Goal: Information Seeking & Learning: Learn about a topic

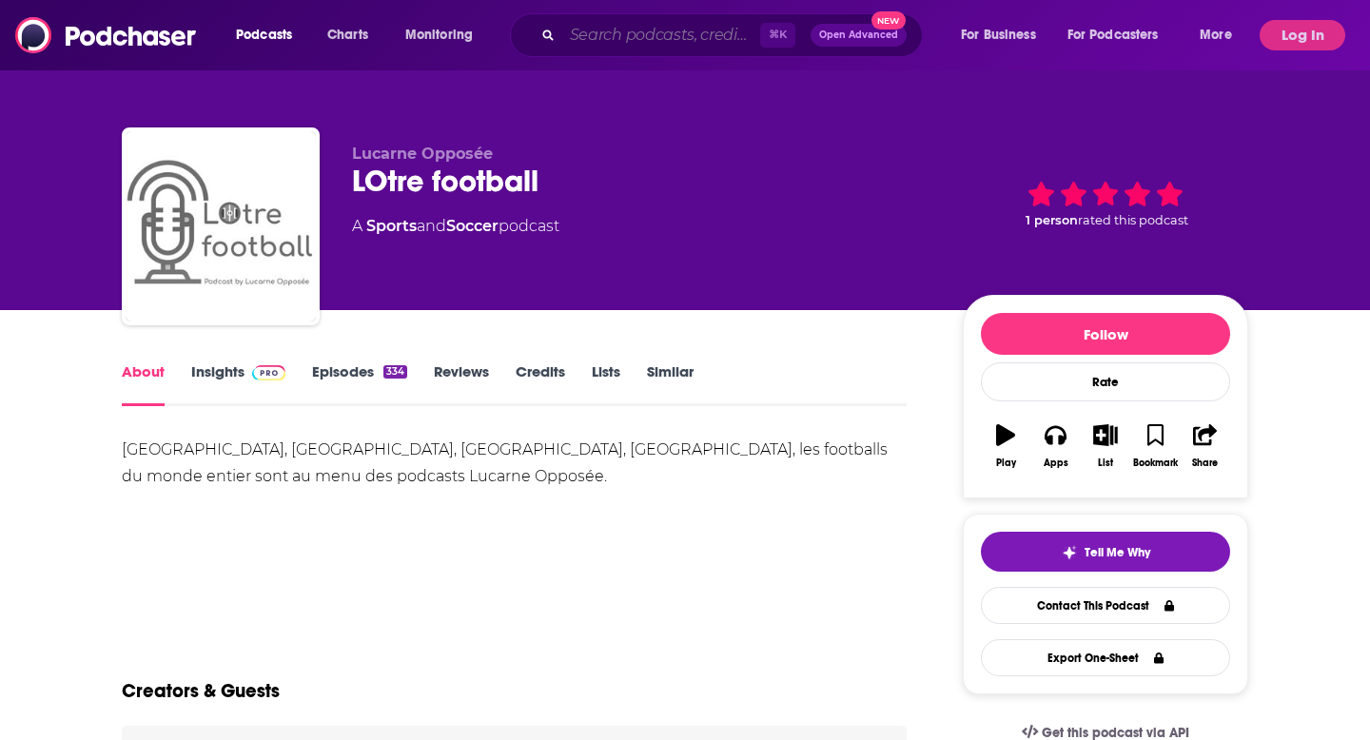
click at [649, 45] on input "Search podcasts, credits, & more..." at bounding box center [661, 35] width 198 height 30
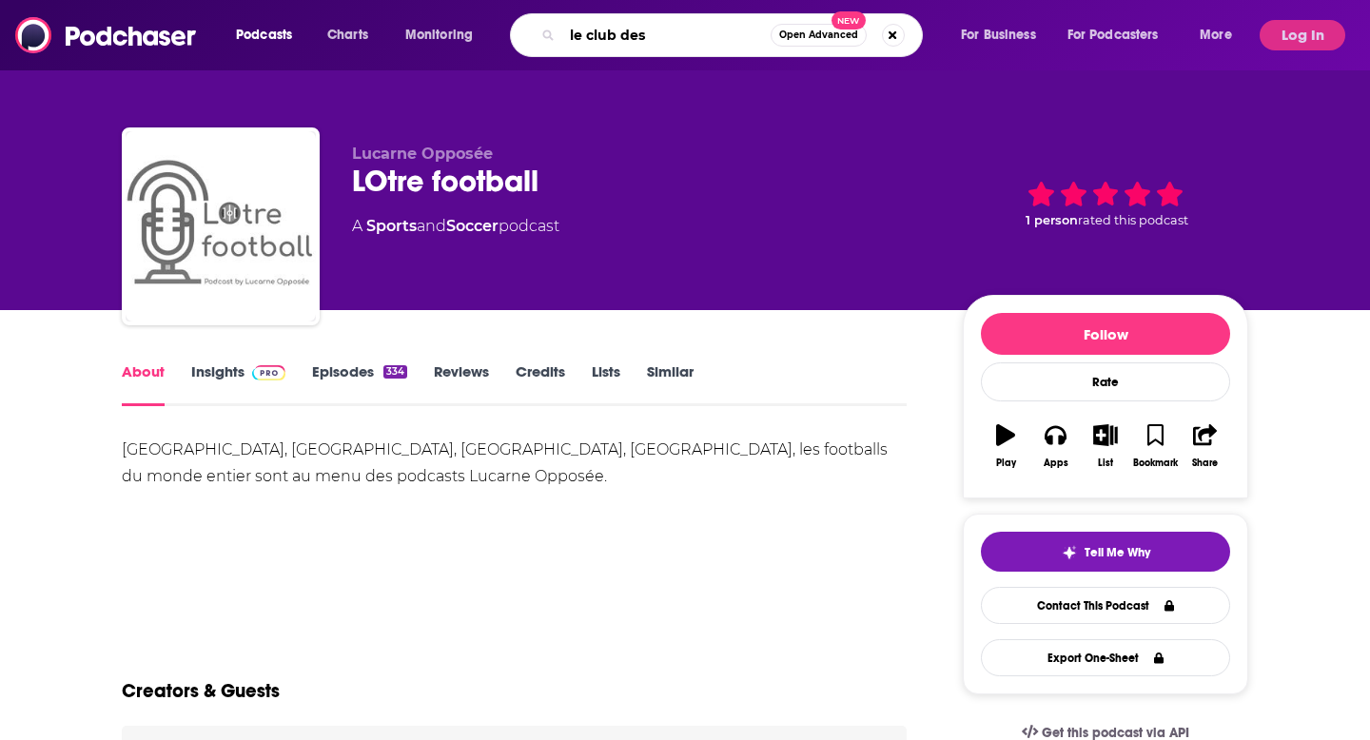
type input "le club des 5"
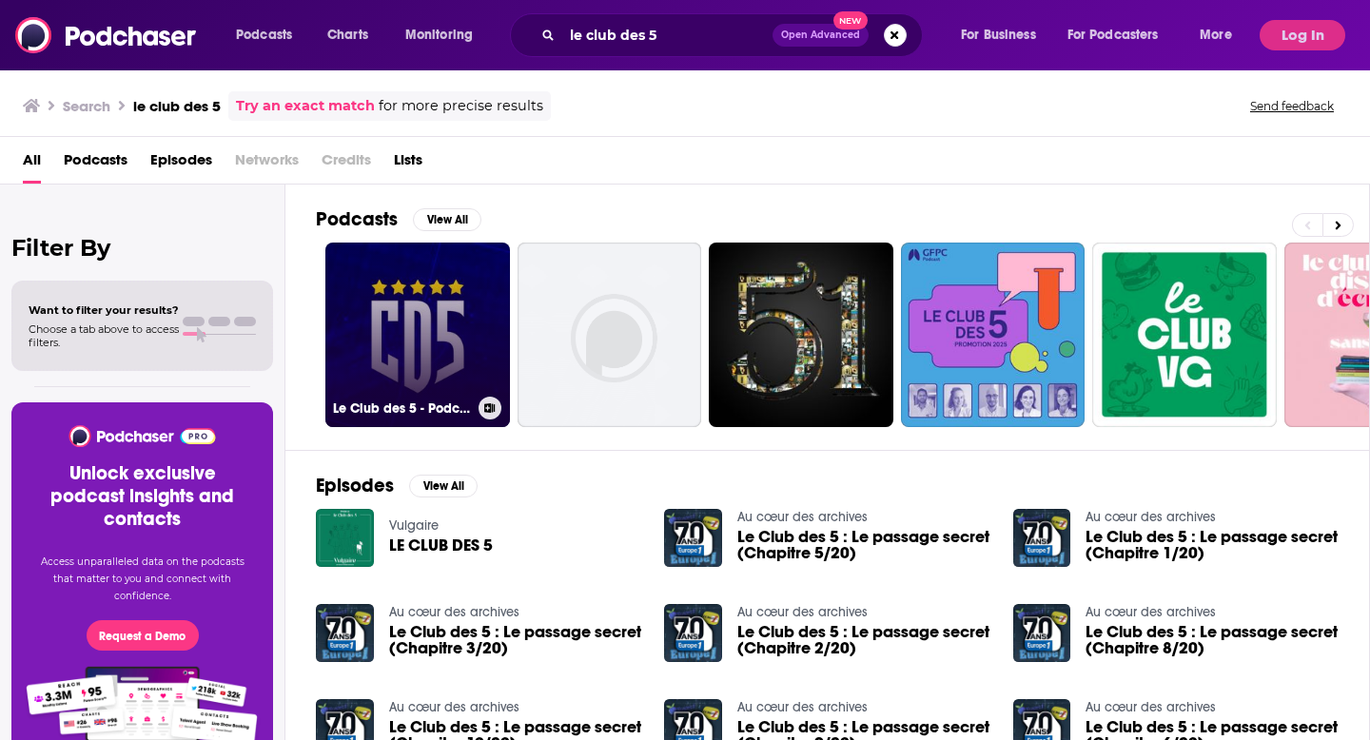
click at [383, 327] on link "Le Club des 5 - Podcast" at bounding box center [417, 335] width 185 height 185
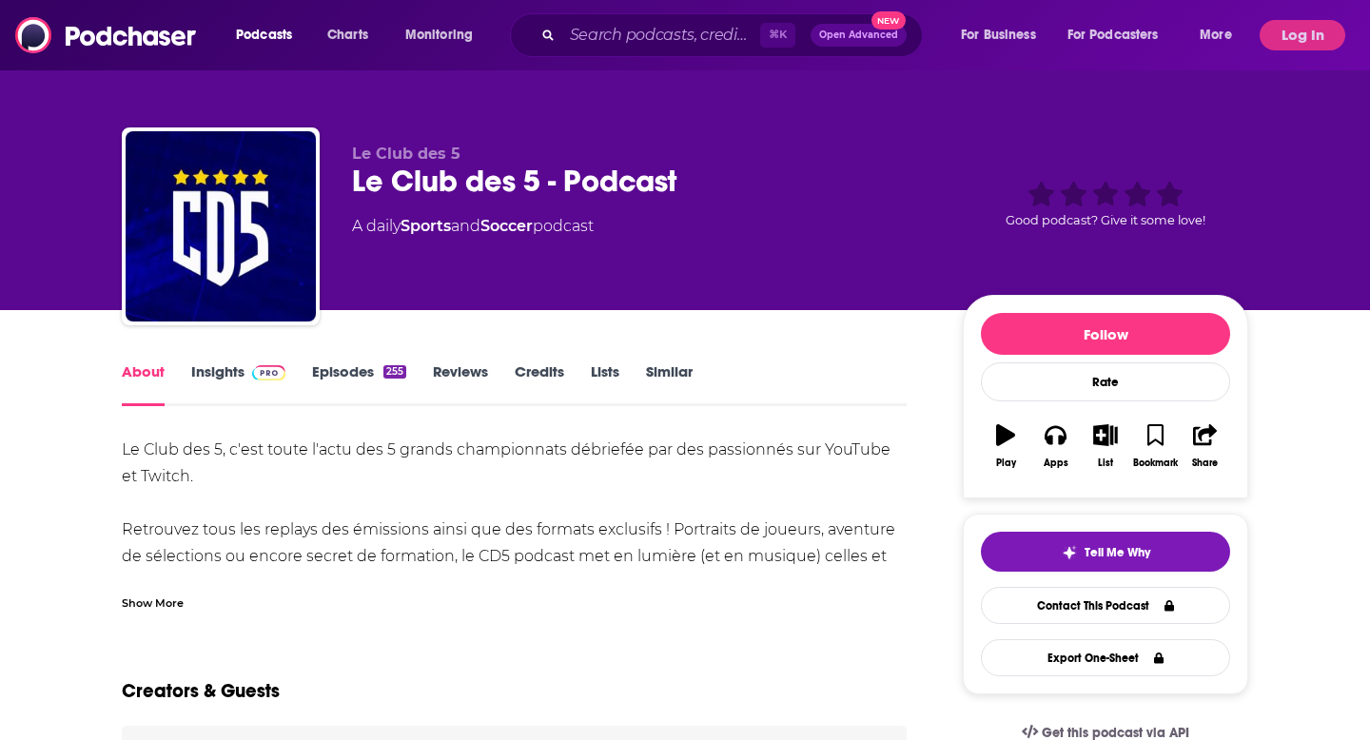
click at [353, 379] on link "Episodes 255" at bounding box center [359, 384] width 94 height 44
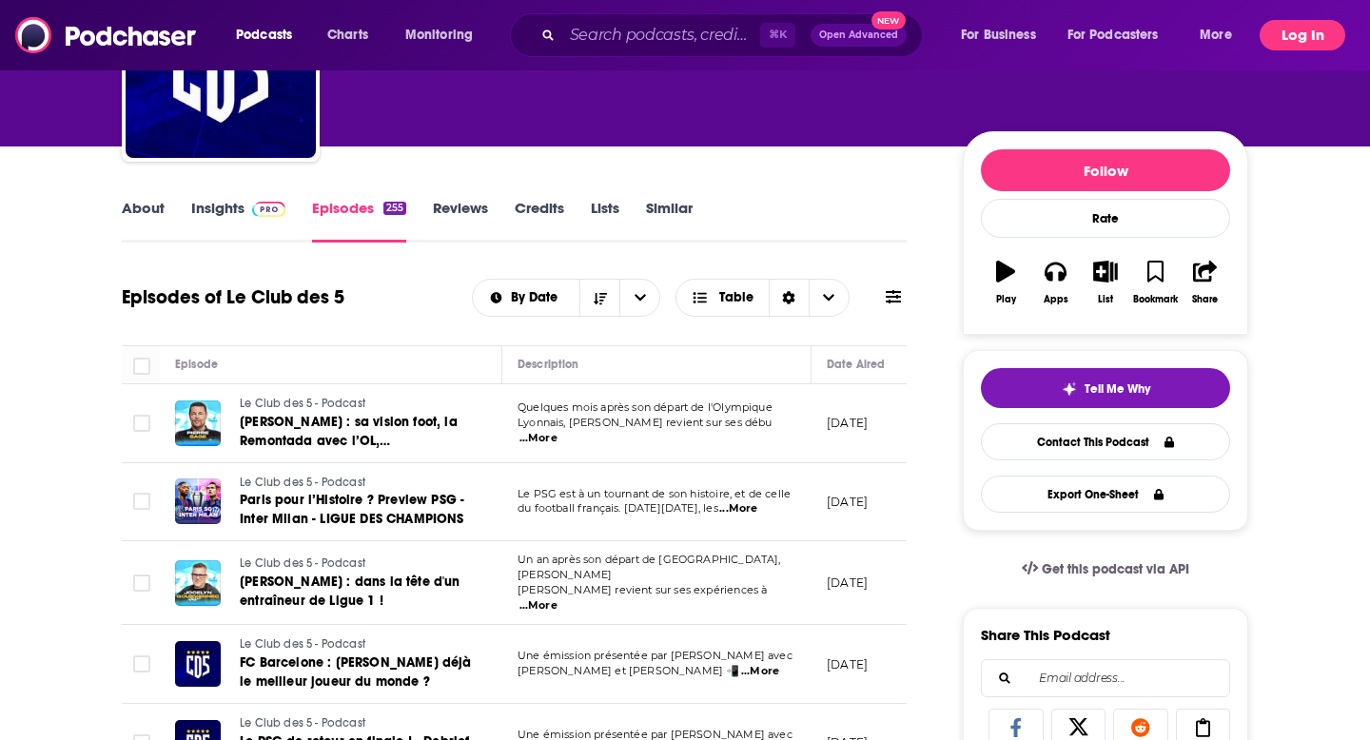
click at [1290, 45] on button "Log In" at bounding box center [1302, 35] width 86 height 30
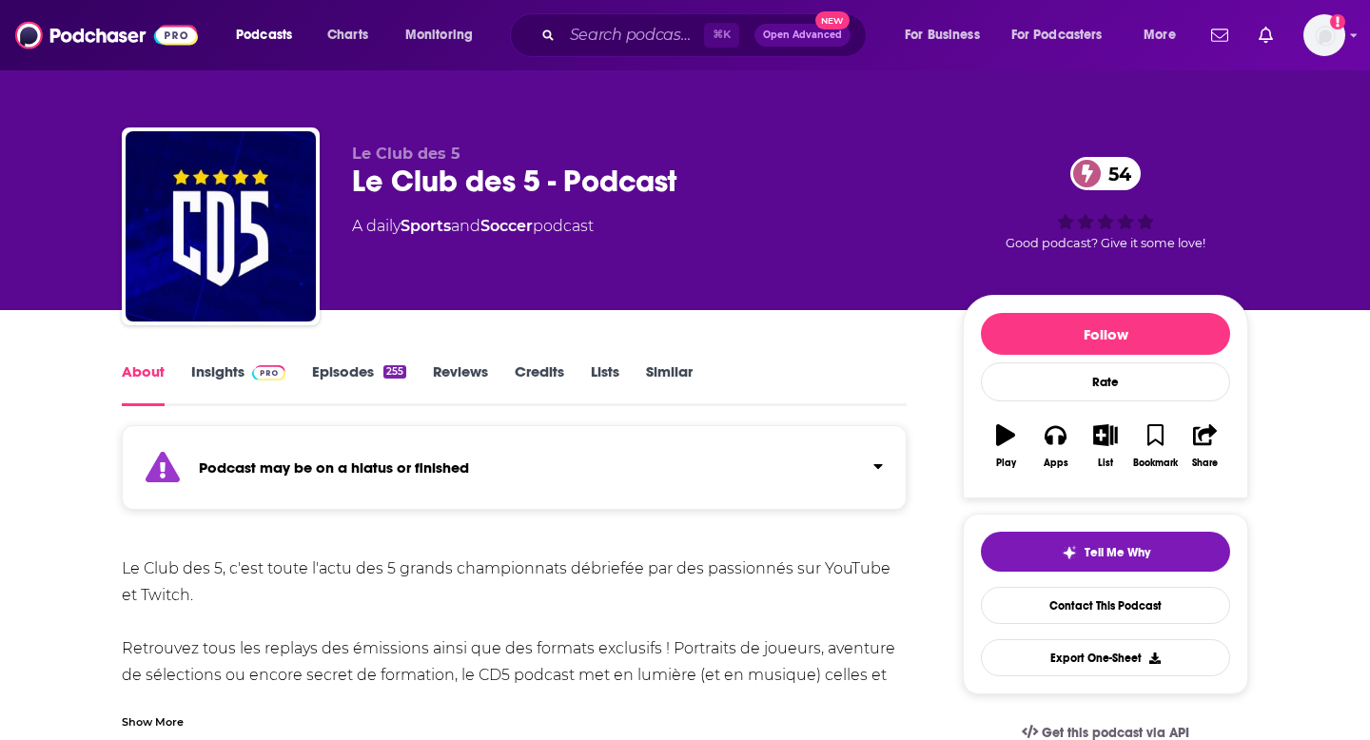
click at [351, 377] on link "Episodes 255" at bounding box center [359, 384] width 94 height 44
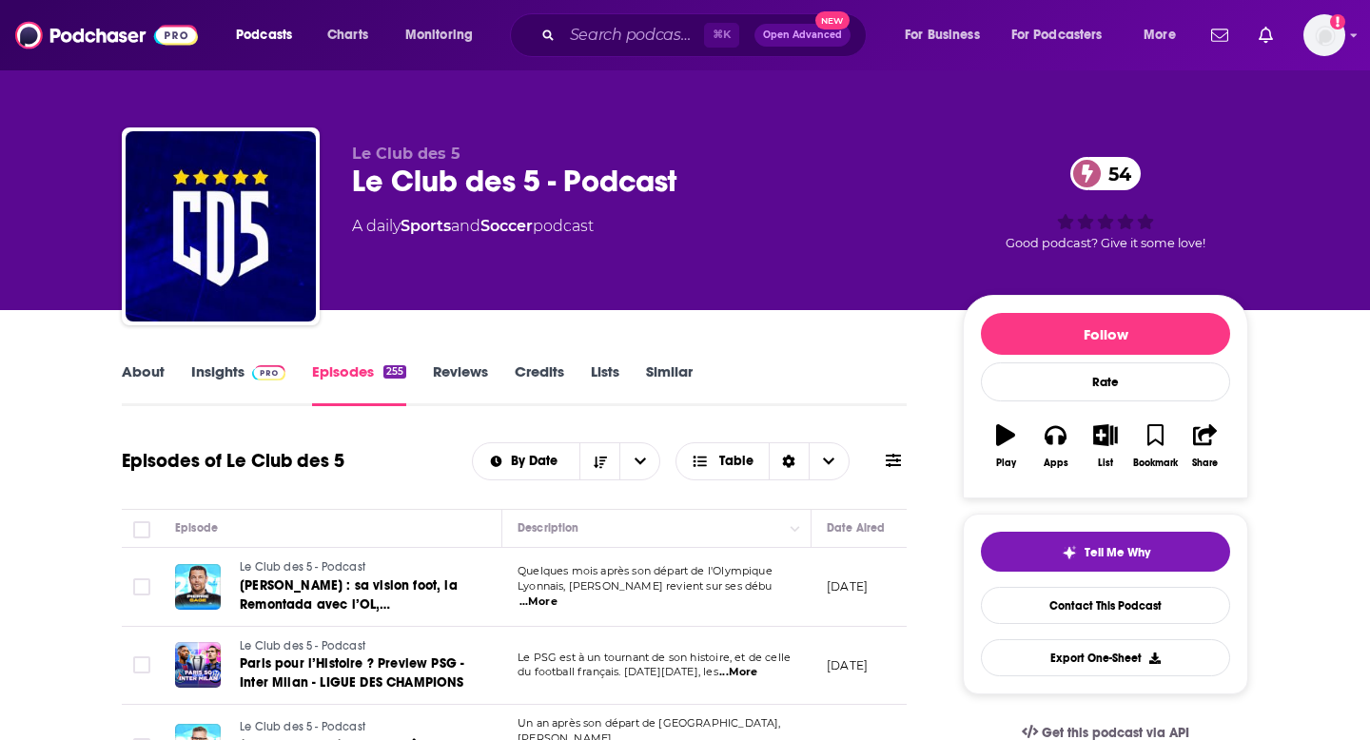
click at [242, 370] on link "Insights" at bounding box center [238, 384] width 94 height 44
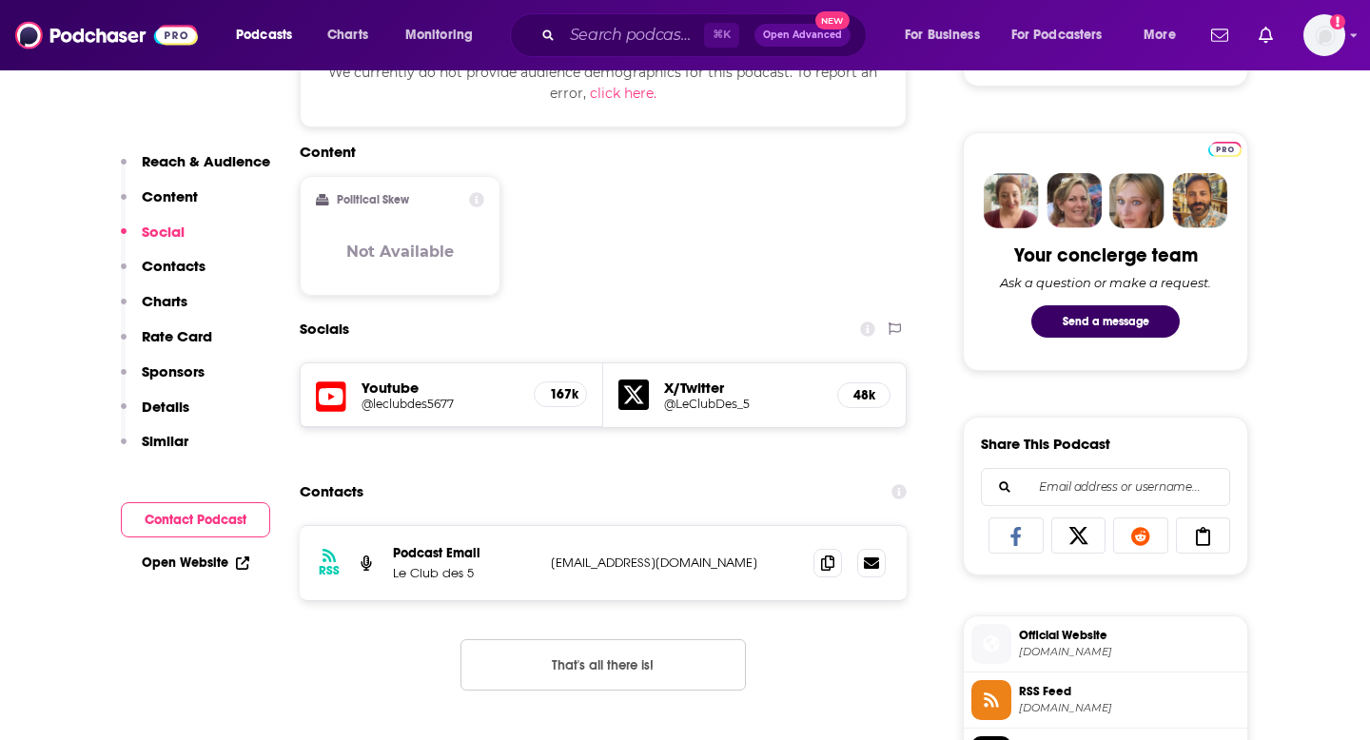
scroll to position [854, 0]
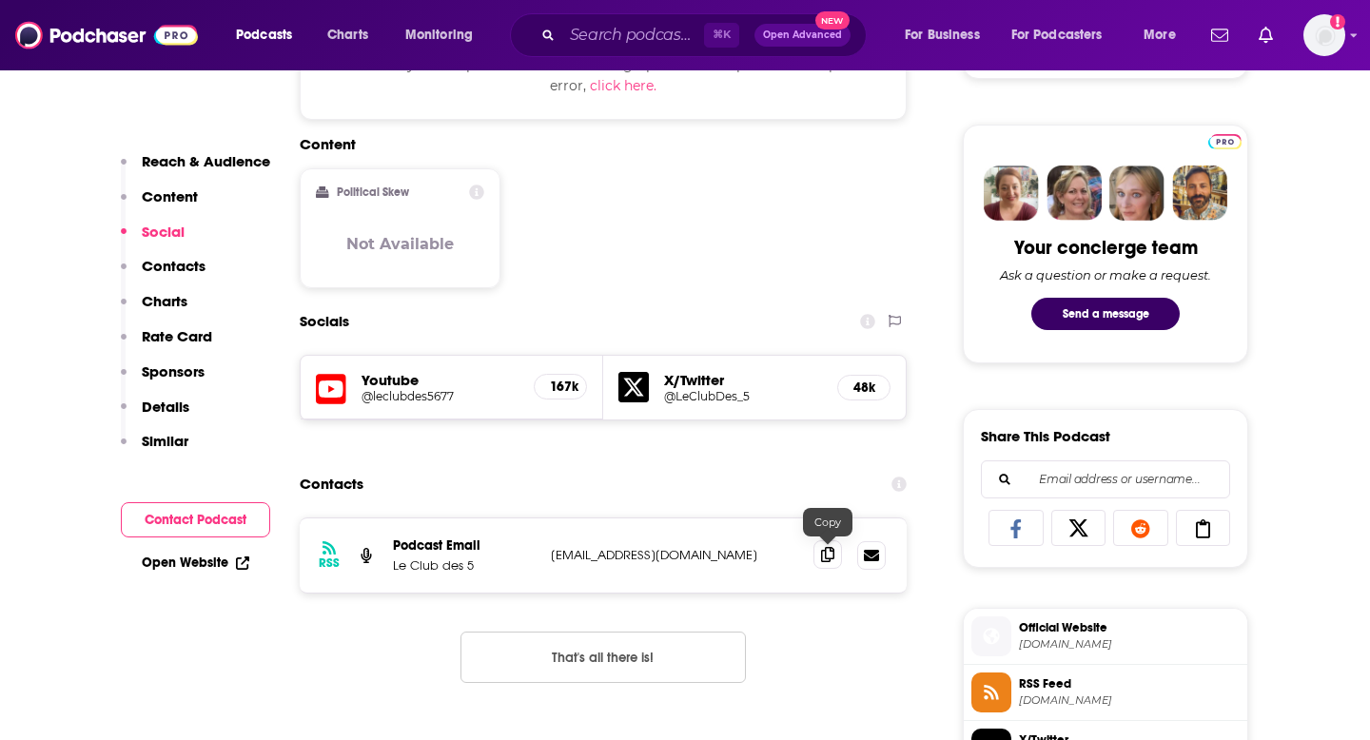
click at [829, 562] on icon at bounding box center [827, 554] width 13 height 15
click at [829, 557] on icon at bounding box center [827, 554] width 13 height 15
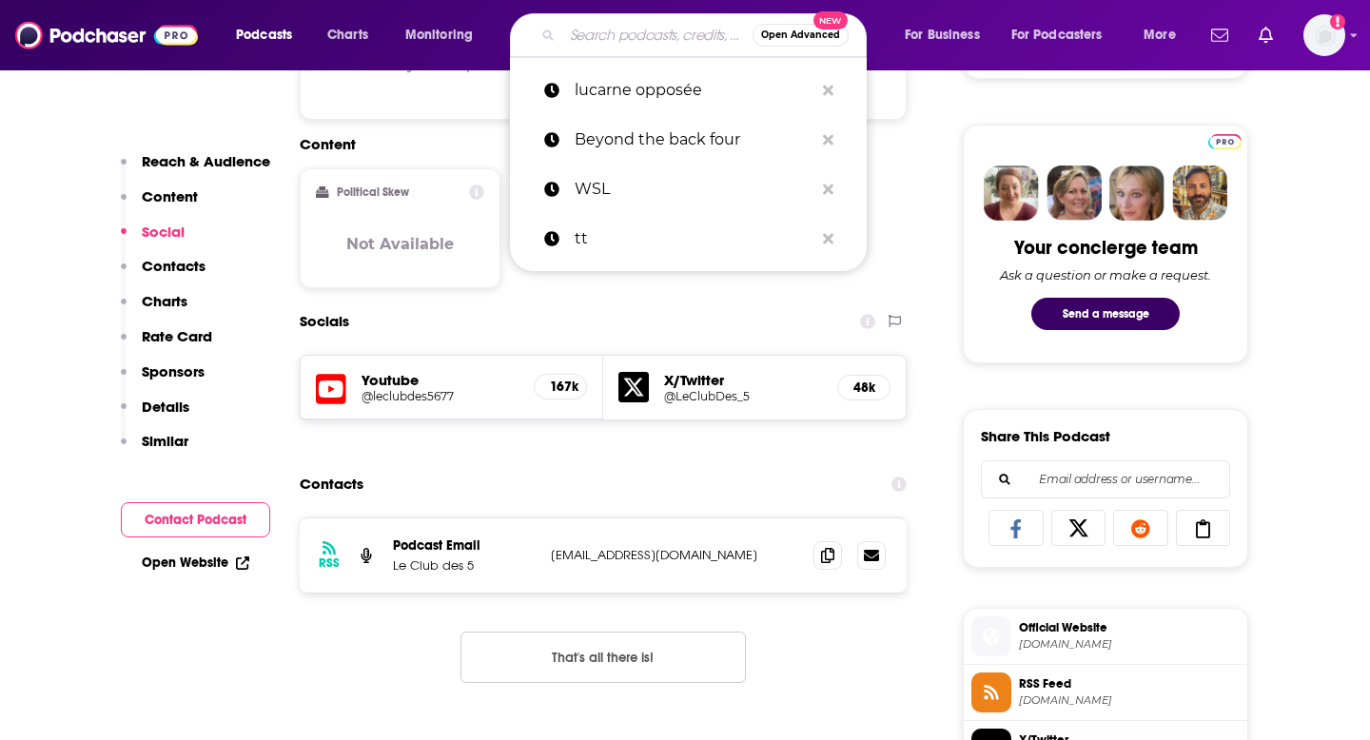
click at [636, 34] on input "Search podcasts, credits, & more..." at bounding box center [657, 35] width 190 height 30
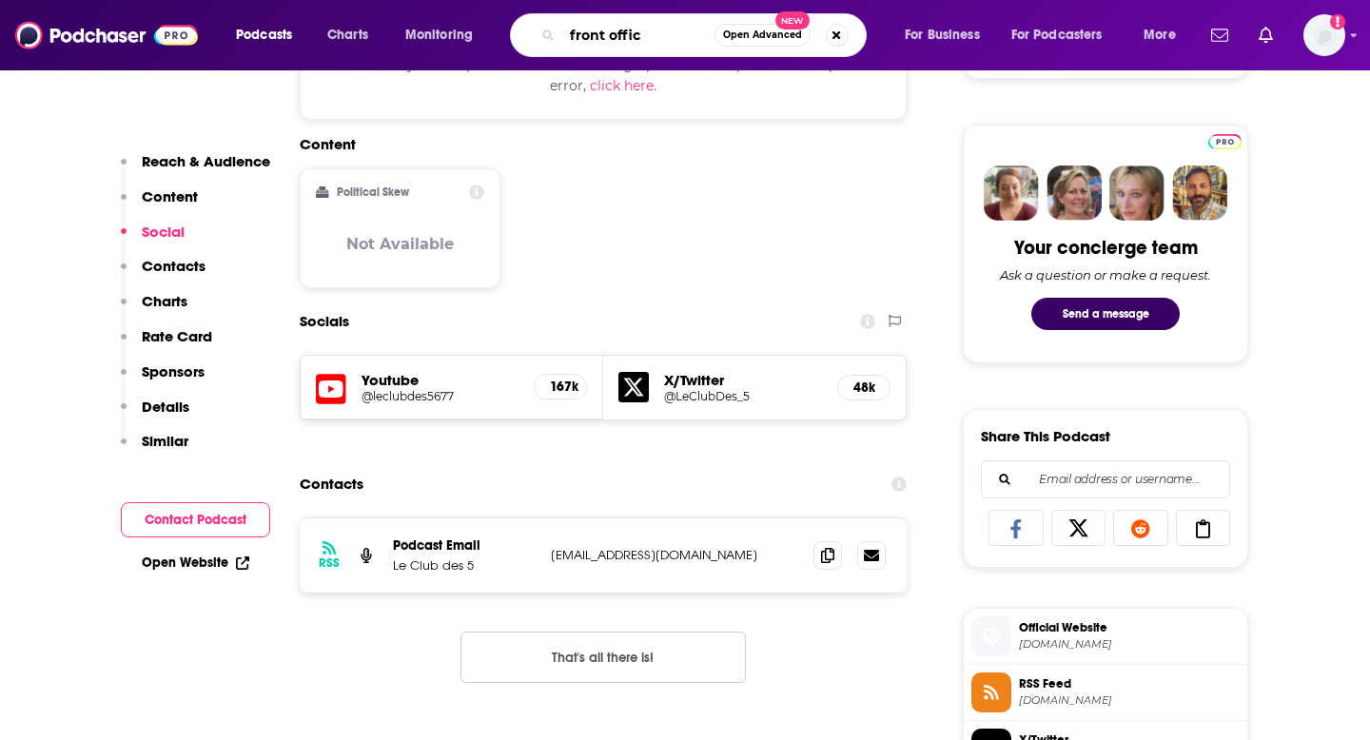
type input "front office"
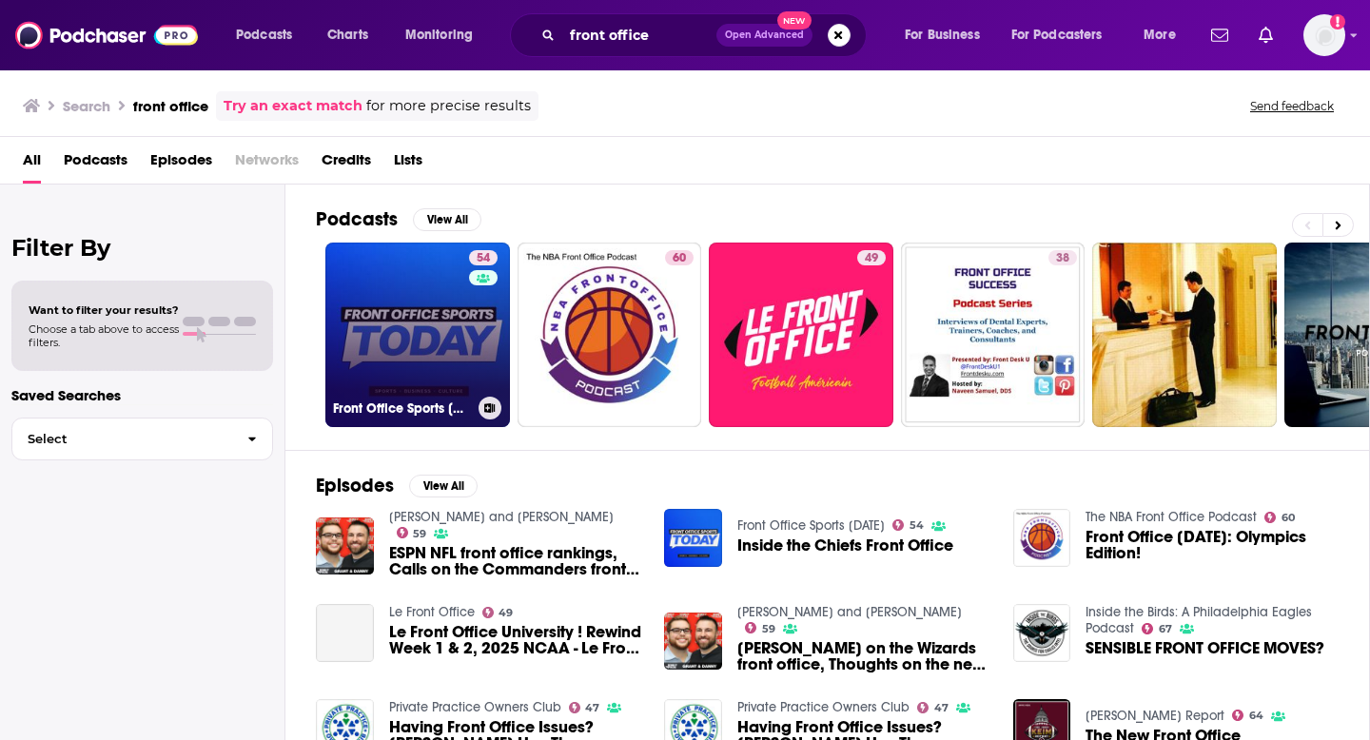
click at [444, 330] on link "54 Front Office Sports [DATE]" at bounding box center [417, 335] width 185 height 185
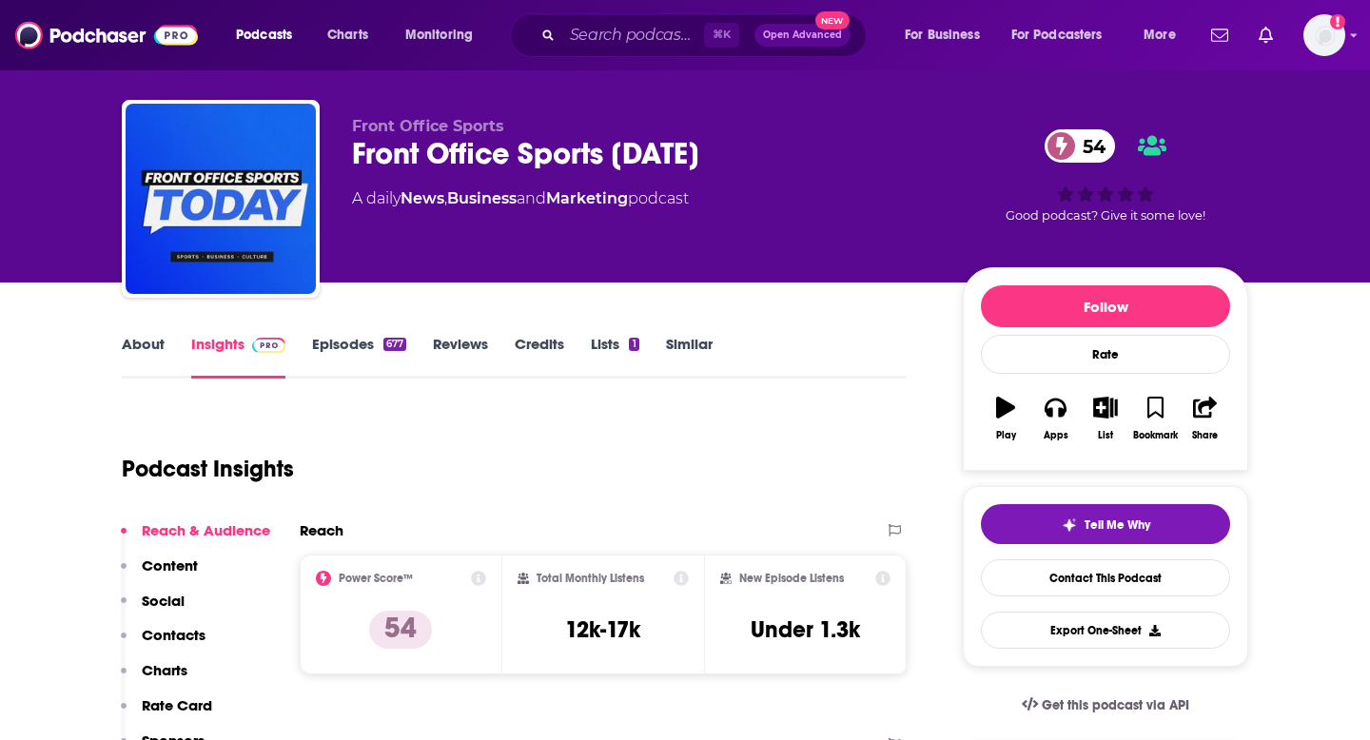
scroll to position [25, 0]
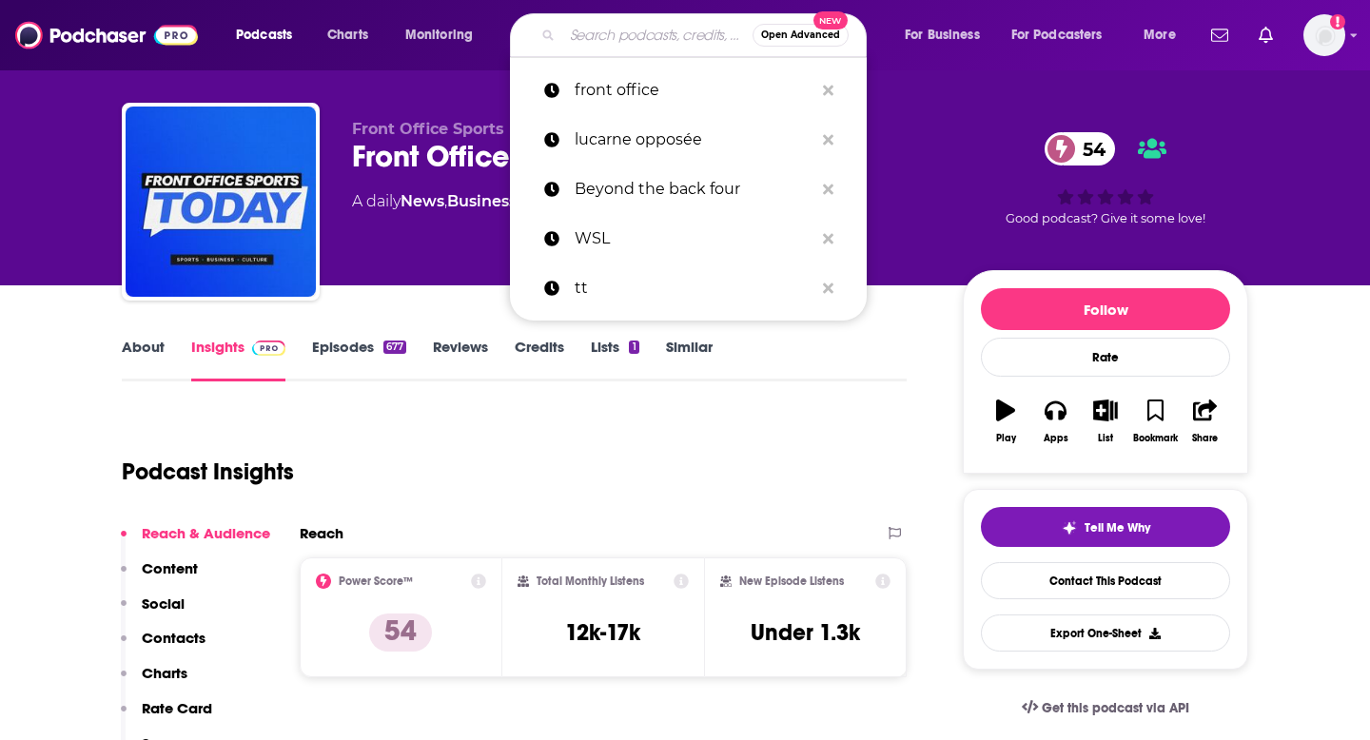
click at [584, 38] on input "Search podcasts, credits, & more..." at bounding box center [657, 35] width 190 height 30
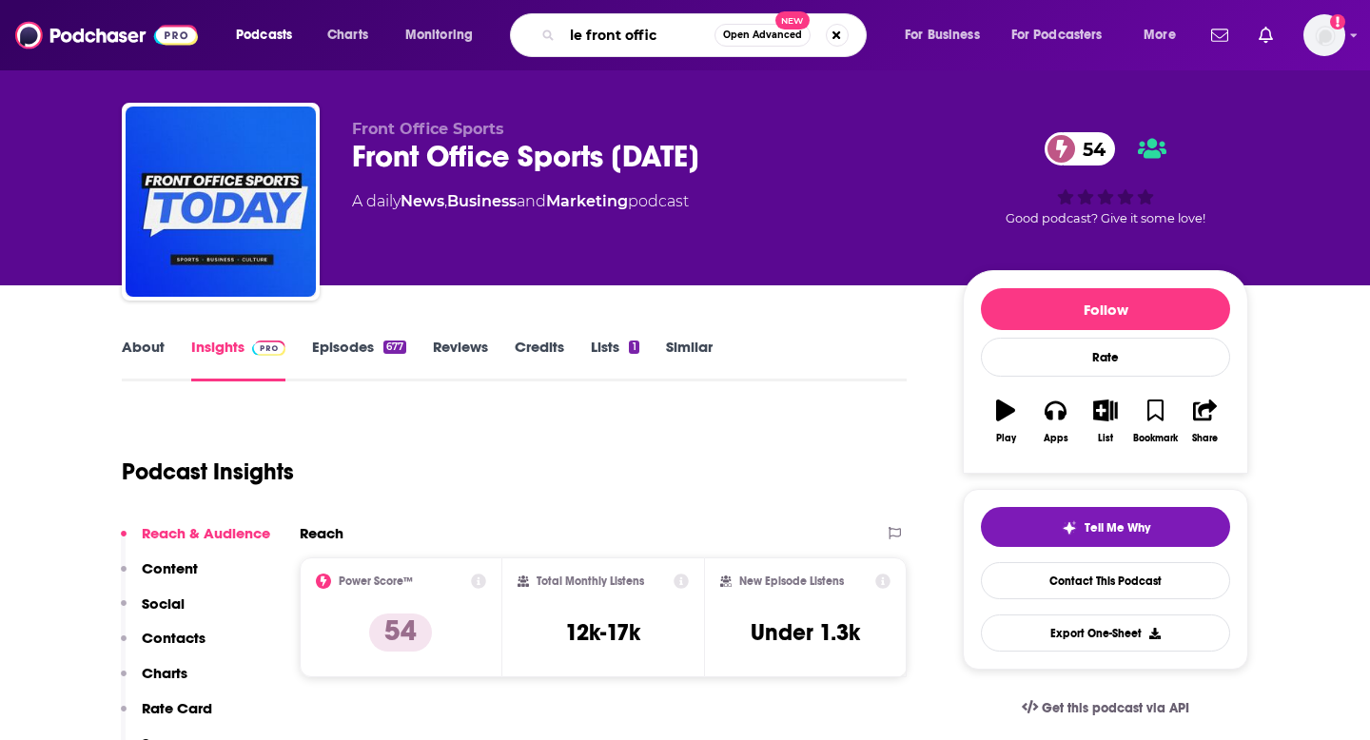
type input "le front office"
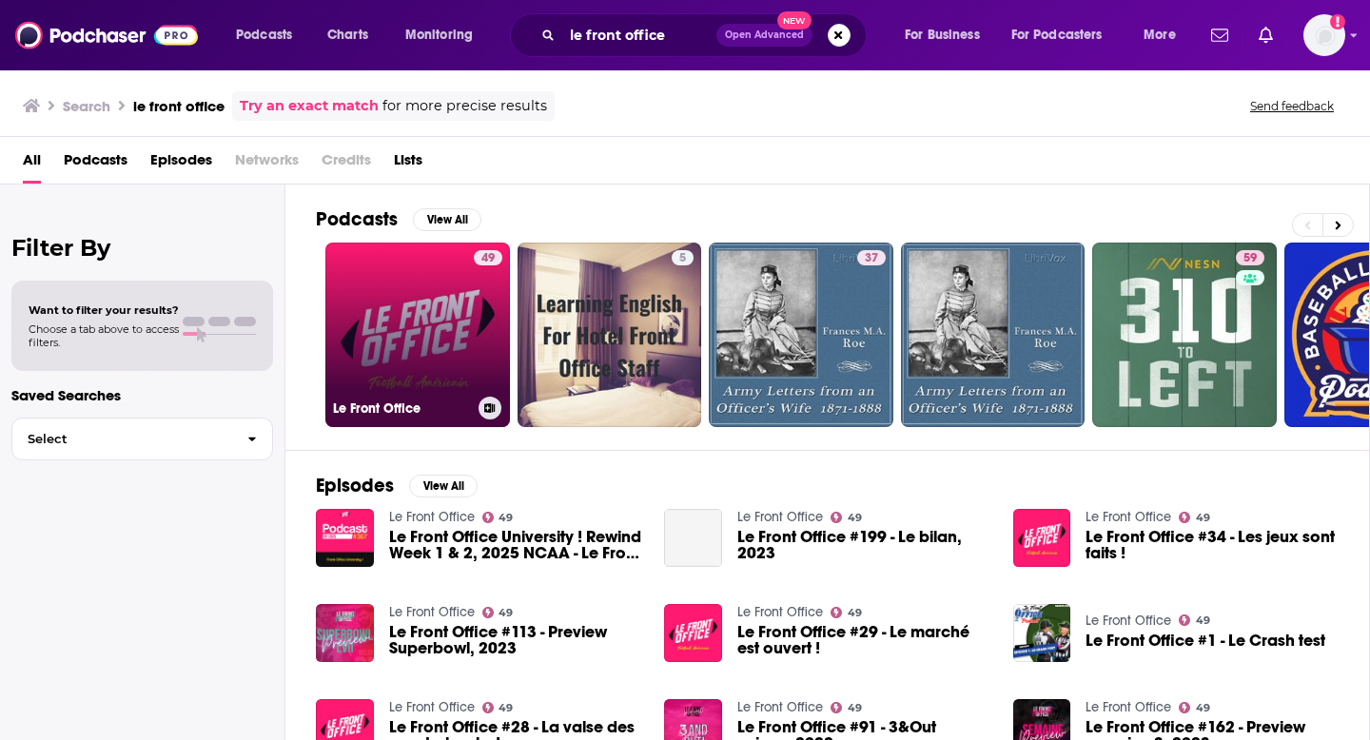
click at [433, 342] on link "49 Le Front Office" at bounding box center [417, 335] width 185 height 185
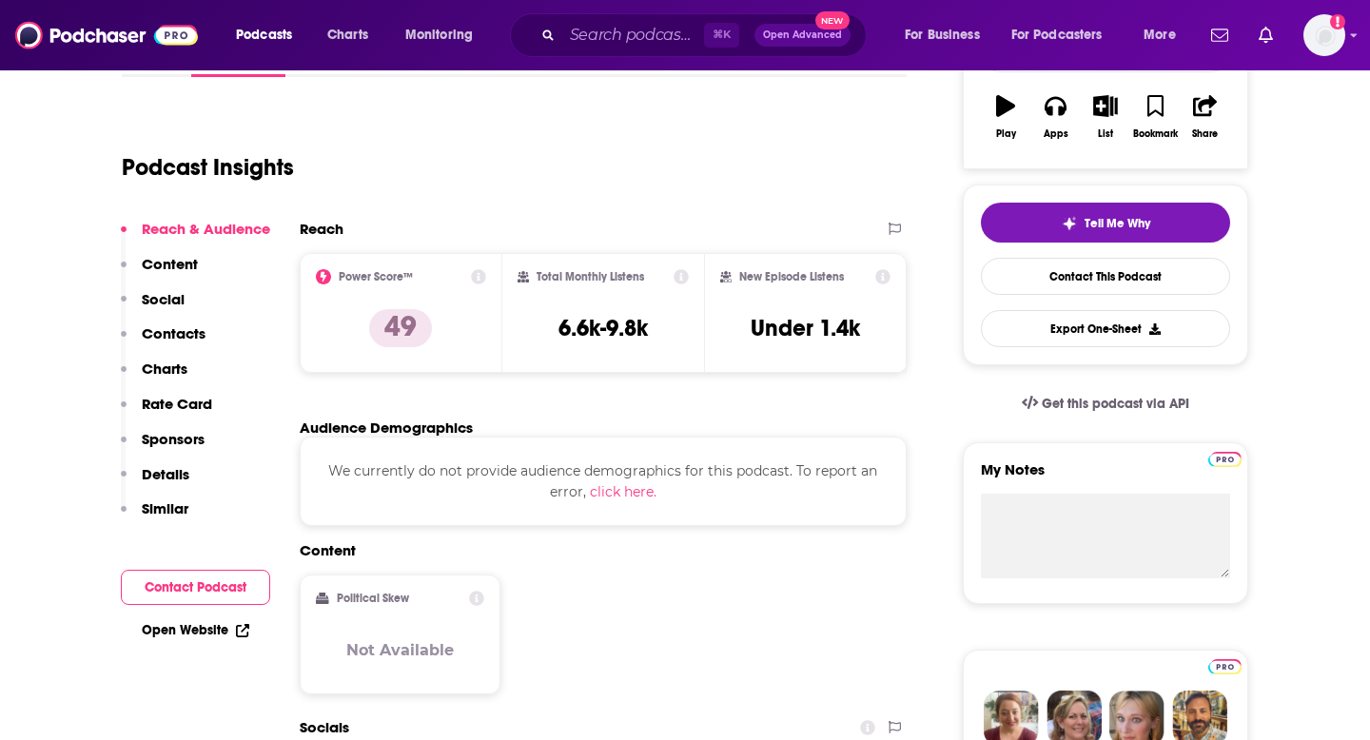
scroll to position [252, 0]
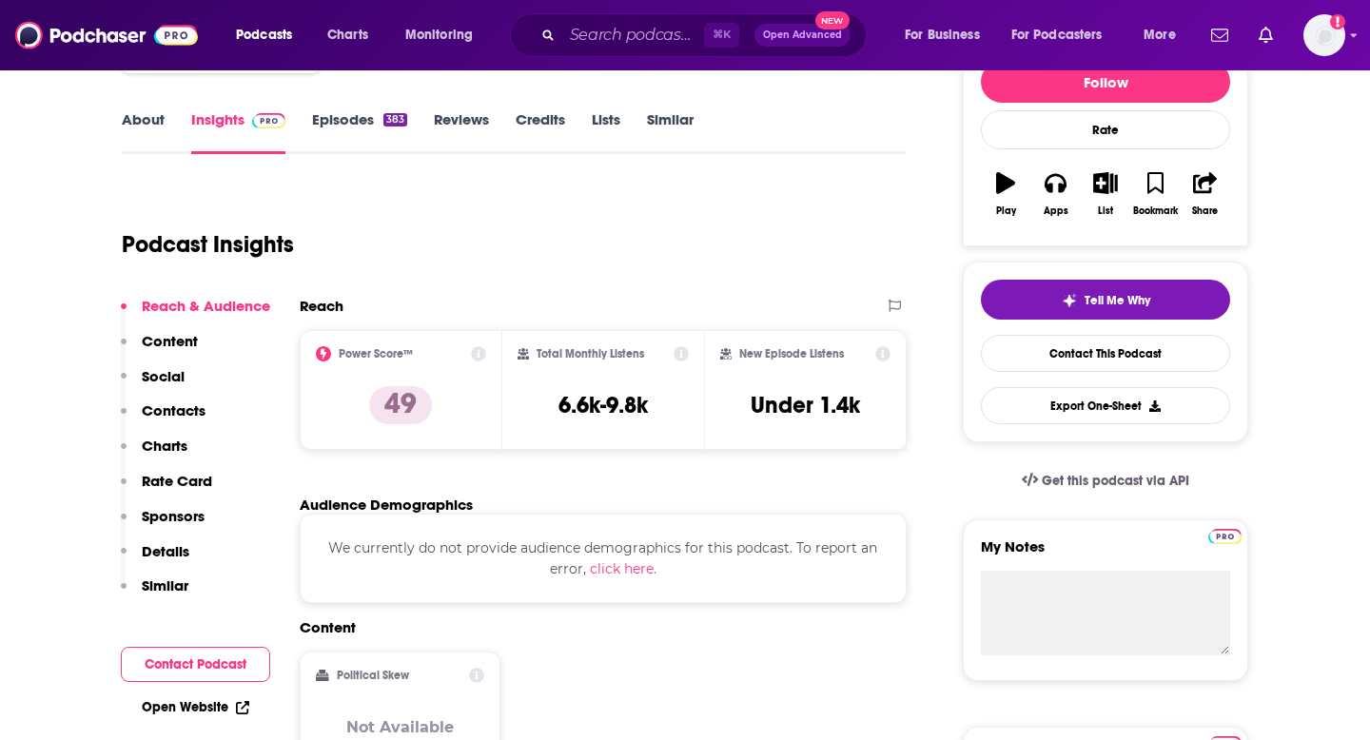
click at [356, 127] on link "Episodes 383" at bounding box center [359, 132] width 95 height 44
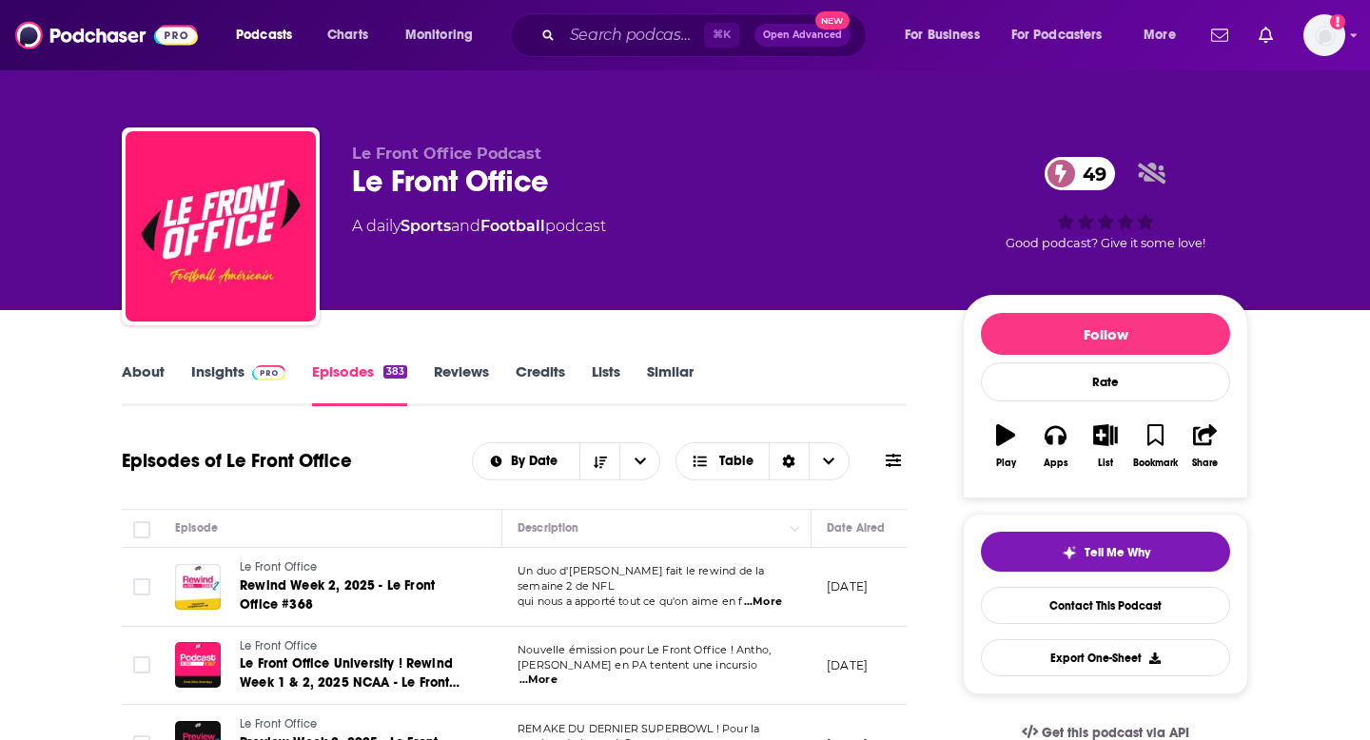
click at [215, 374] on link "Insights" at bounding box center [238, 384] width 94 height 44
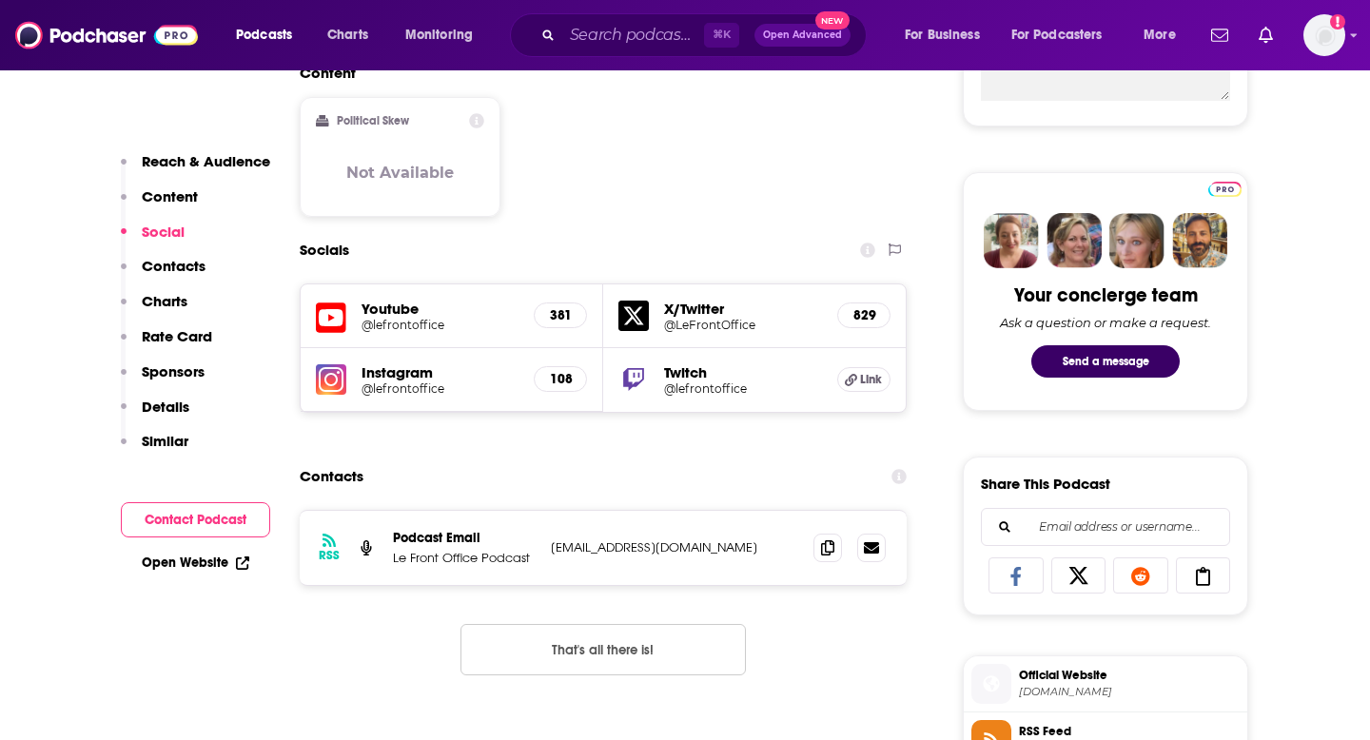
scroll to position [817, 0]
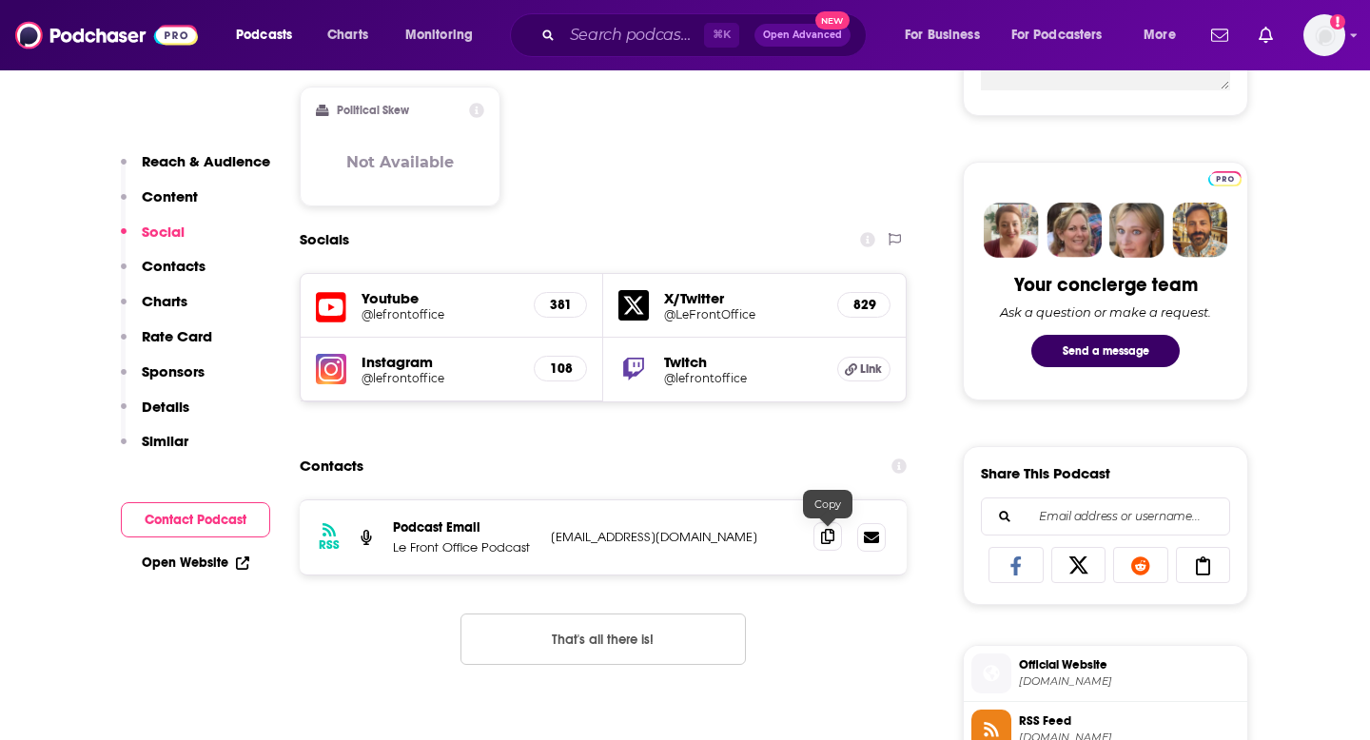
click at [825, 542] on icon at bounding box center [827, 536] width 13 height 15
click at [615, 32] on input "Search podcasts, credits, & more..." at bounding box center [633, 35] width 142 height 30
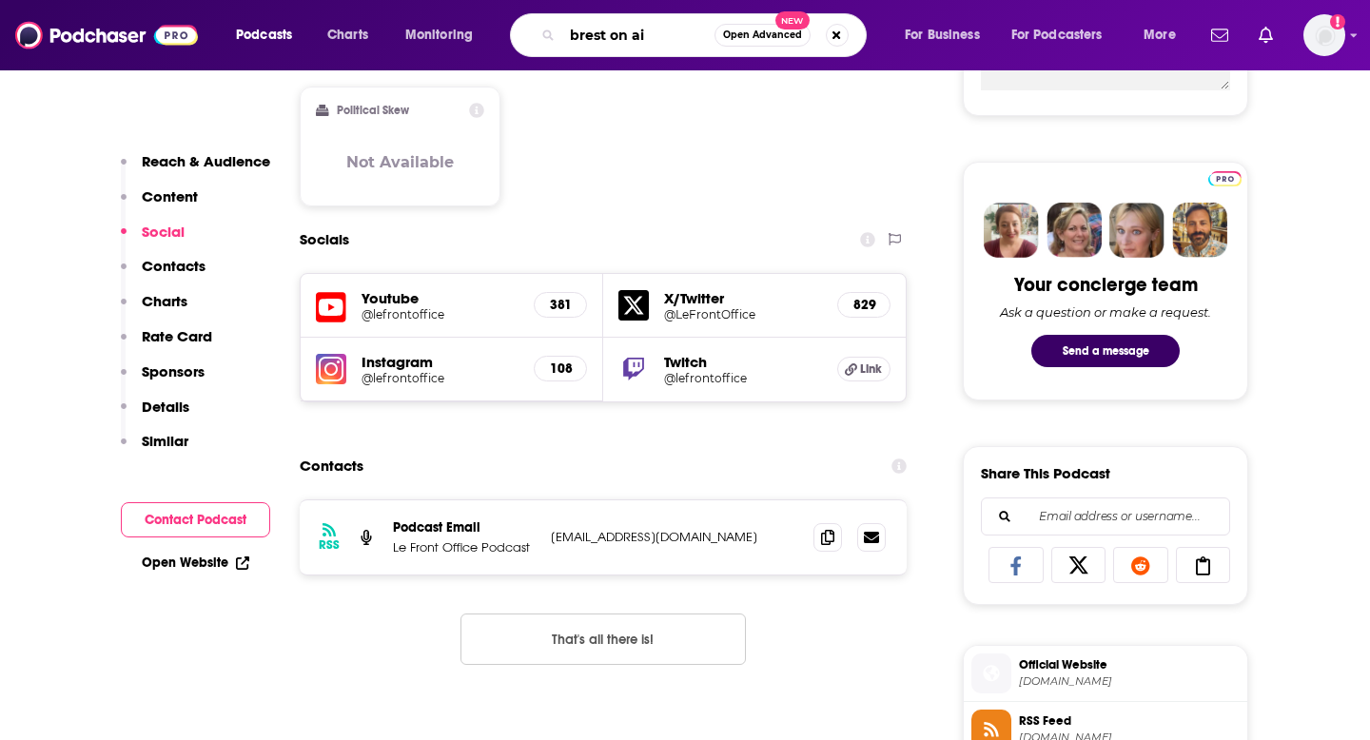
type input "brest on air"
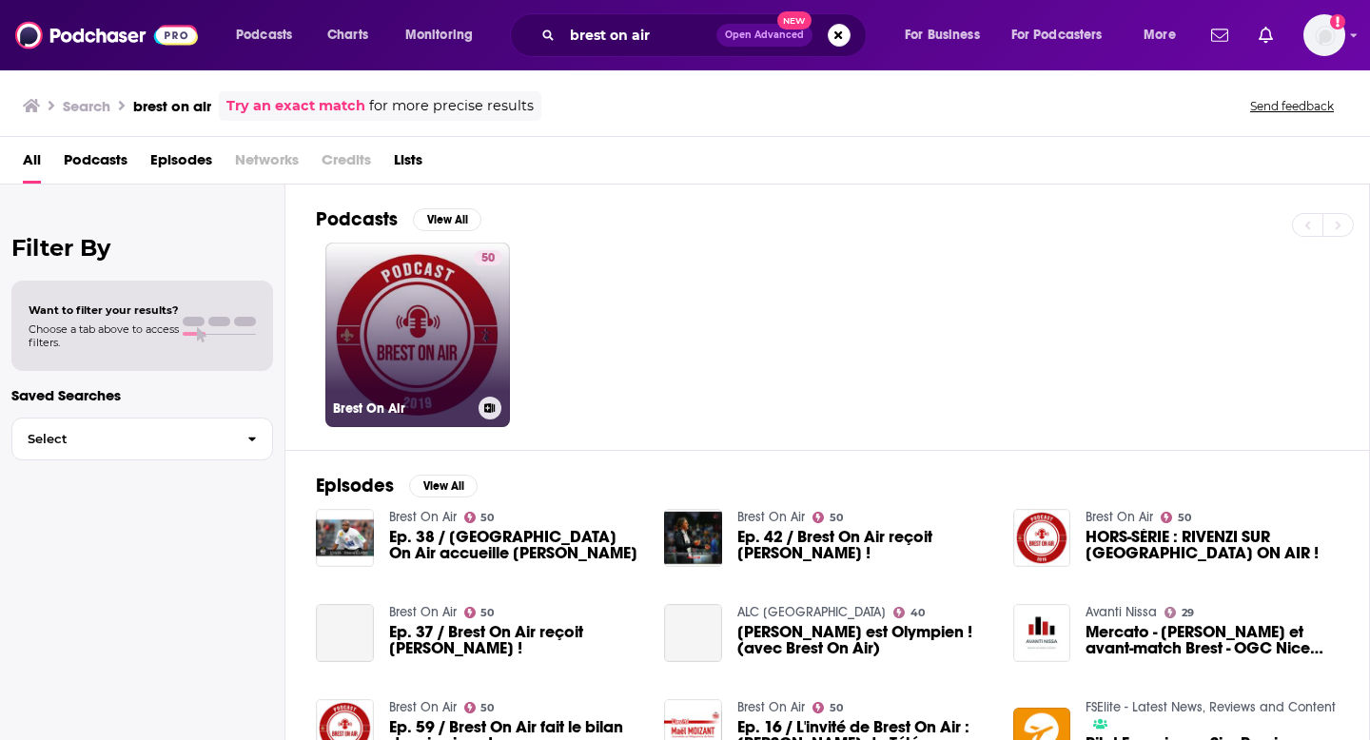
click at [407, 319] on link "50 Brest On Air" at bounding box center [417, 335] width 185 height 185
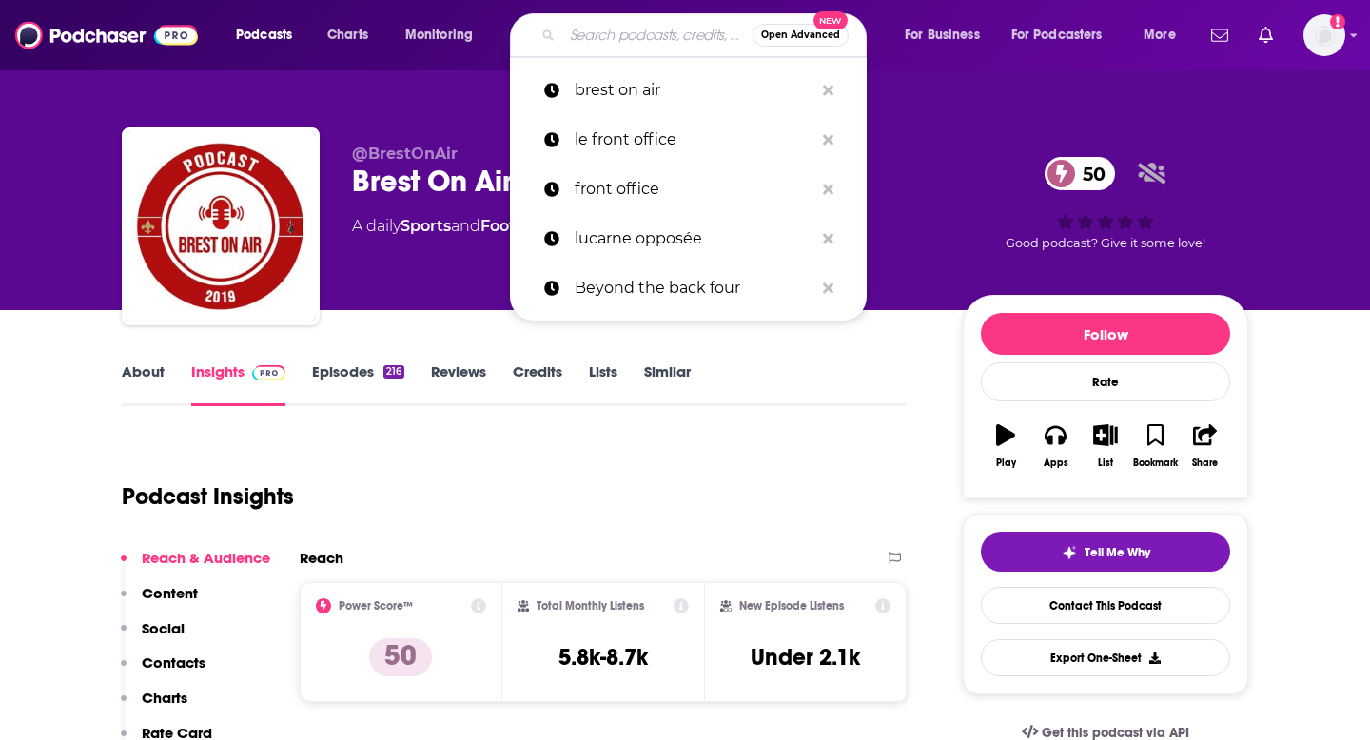
click at [606, 31] on input "Search podcasts, credits, & more..." at bounding box center [657, 35] width 190 height 30
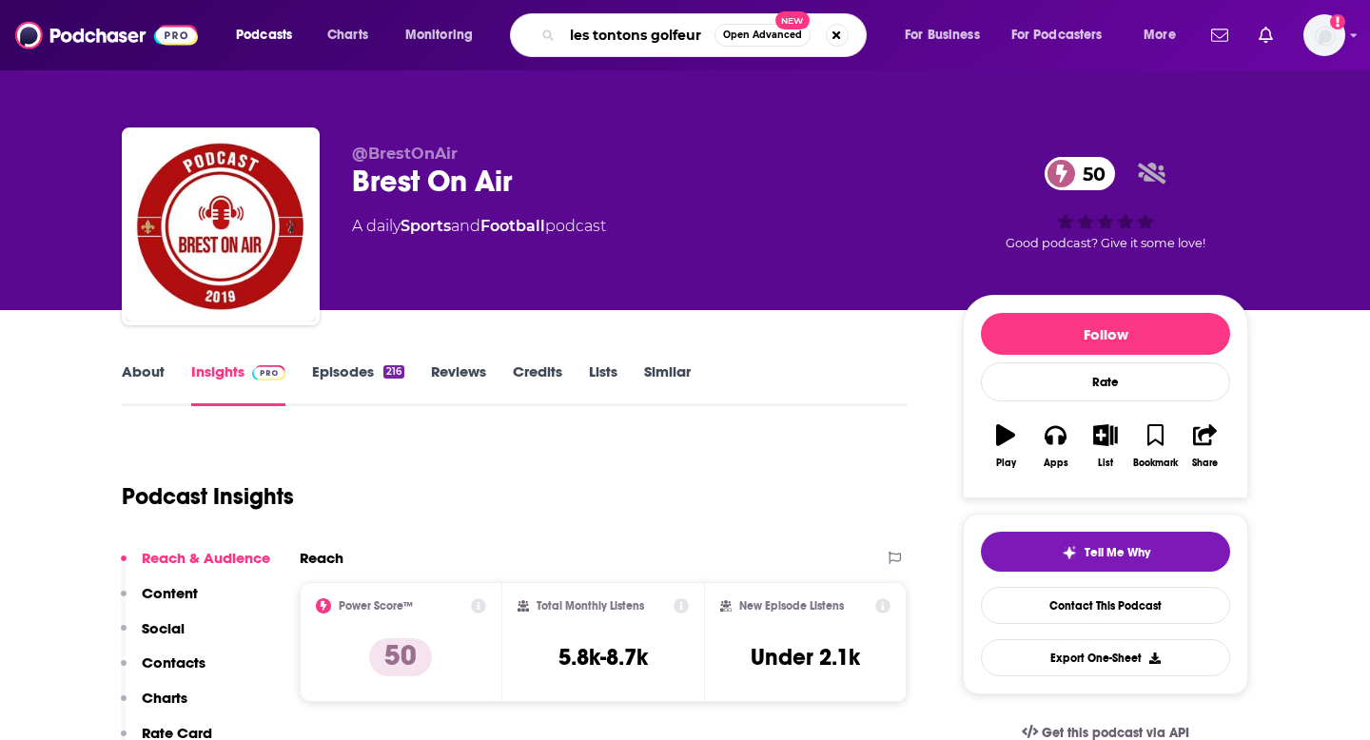
type input "les tontons golfeurs"
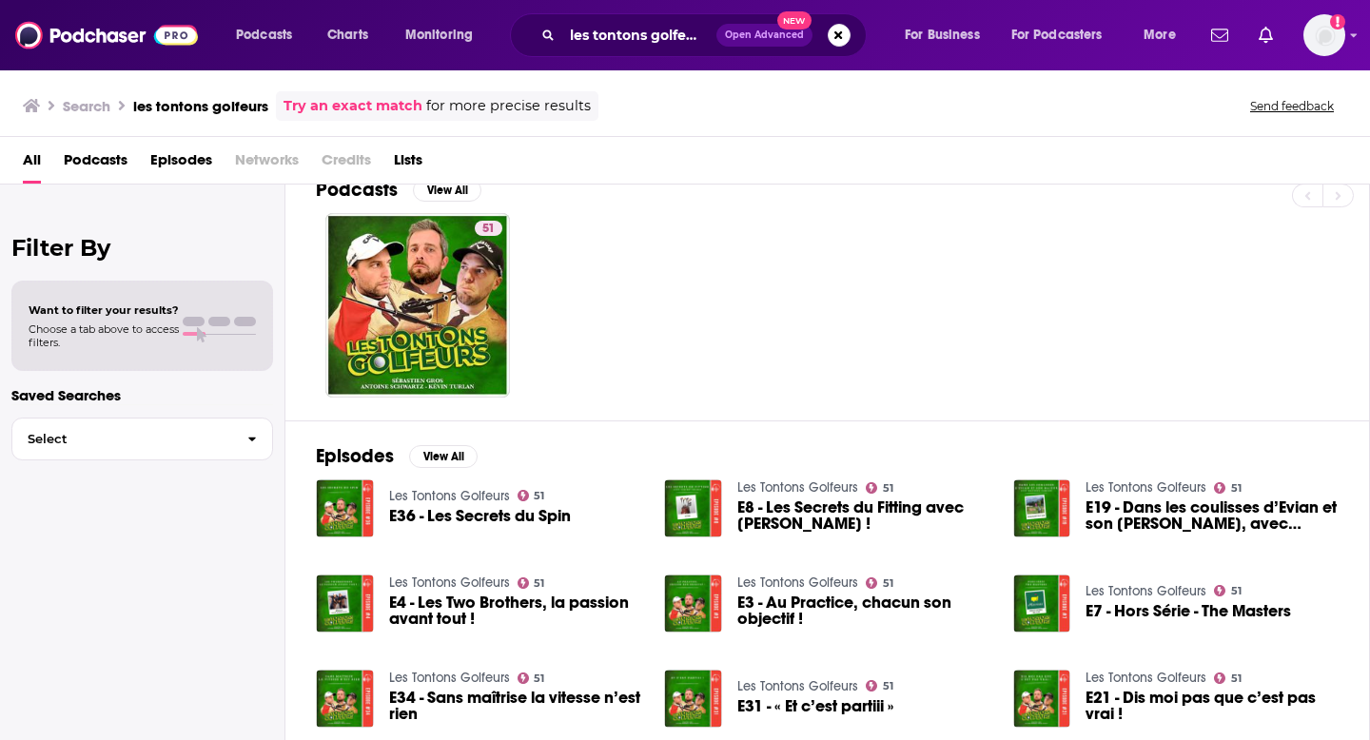
scroll to position [32, 0]
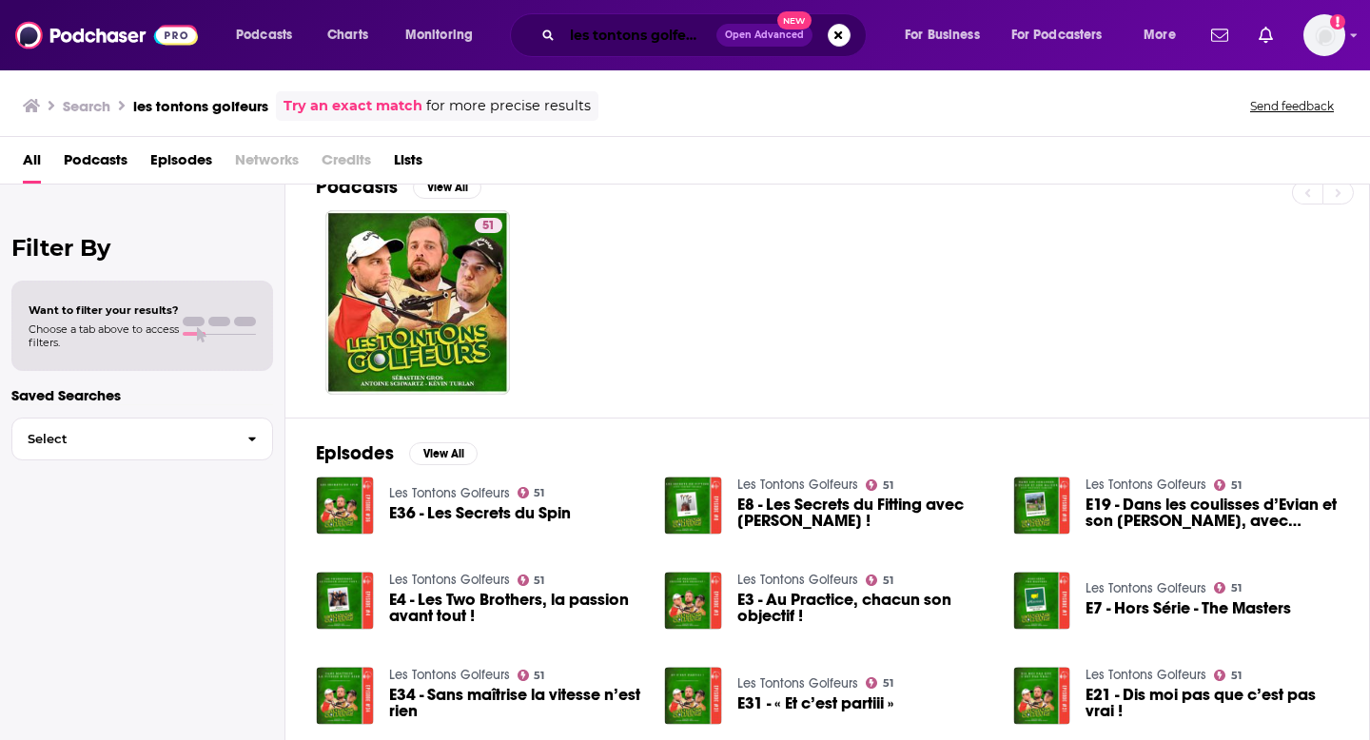
click at [651, 35] on input "les tontons golfeurs" at bounding box center [639, 35] width 154 height 30
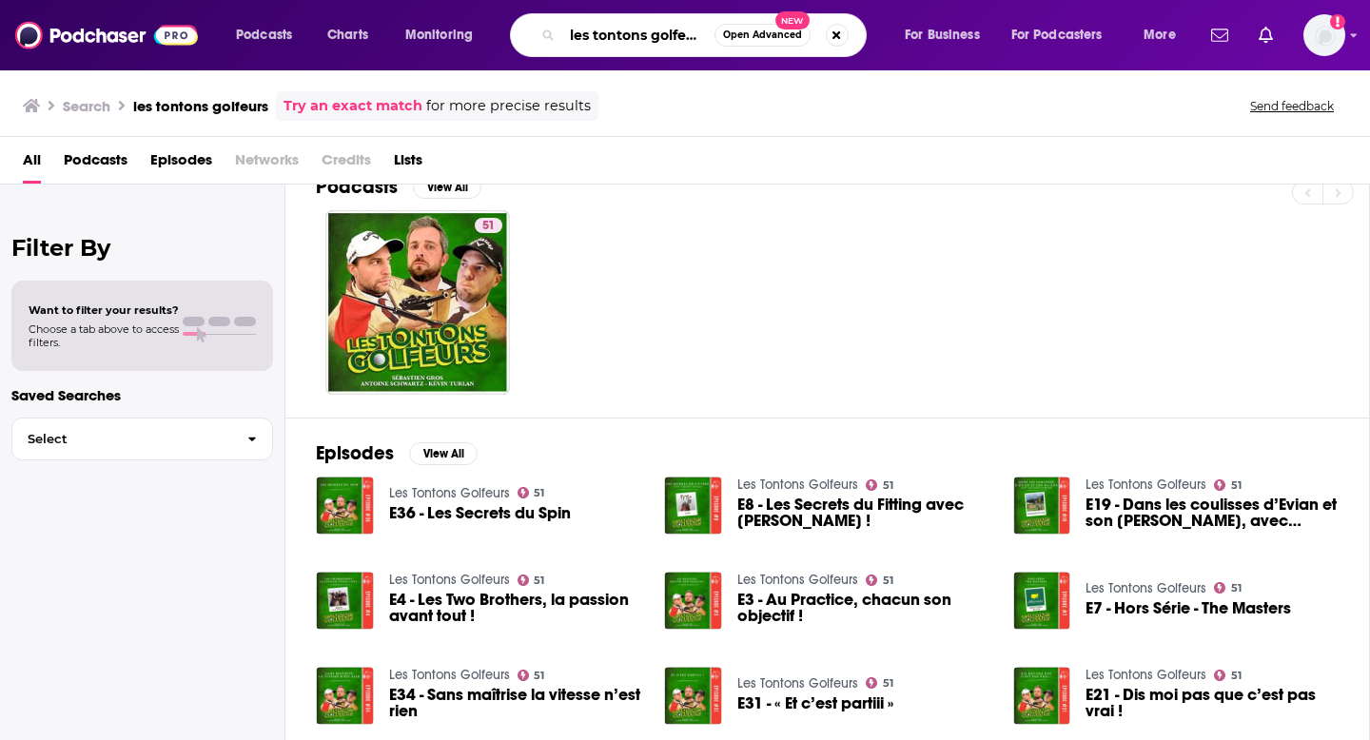
click at [651, 35] on input "les tontons golfeurs" at bounding box center [638, 35] width 152 height 30
type input "footing souple"
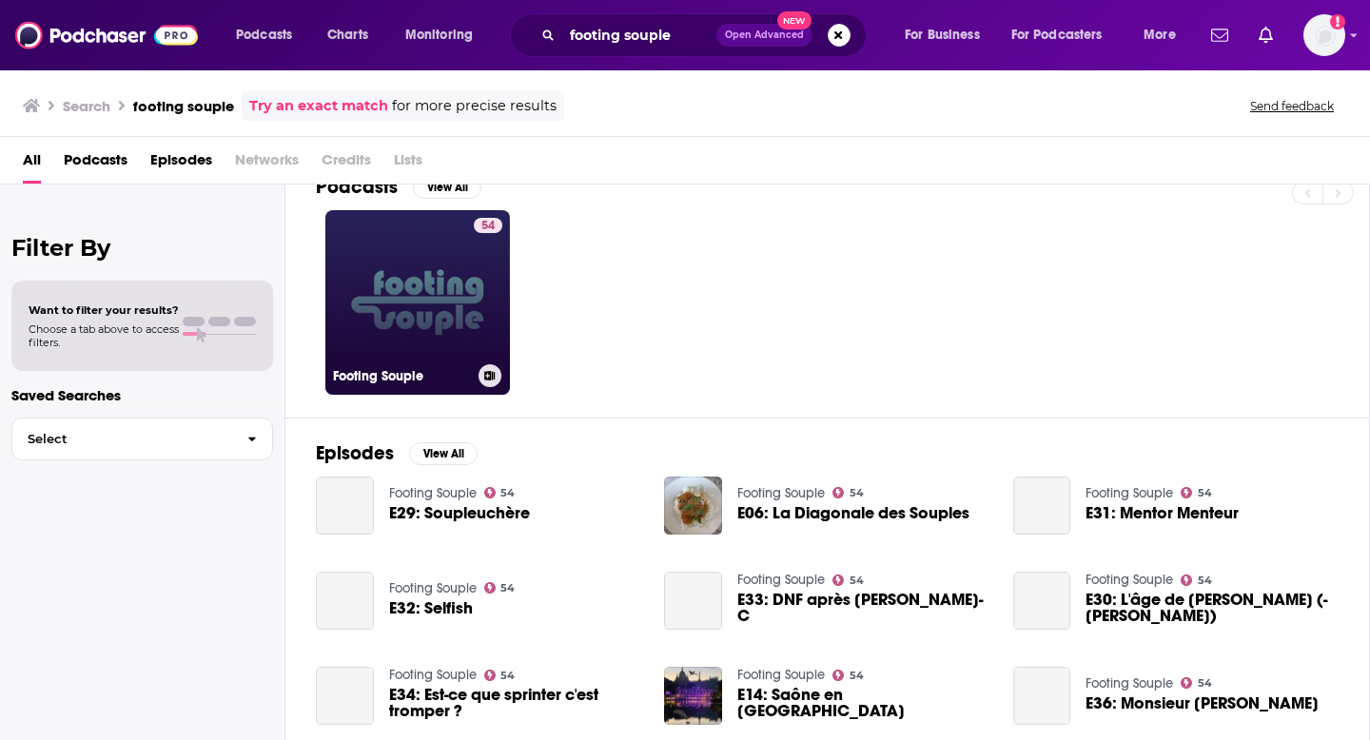
click at [433, 280] on link "54 Footing Souple" at bounding box center [417, 302] width 185 height 185
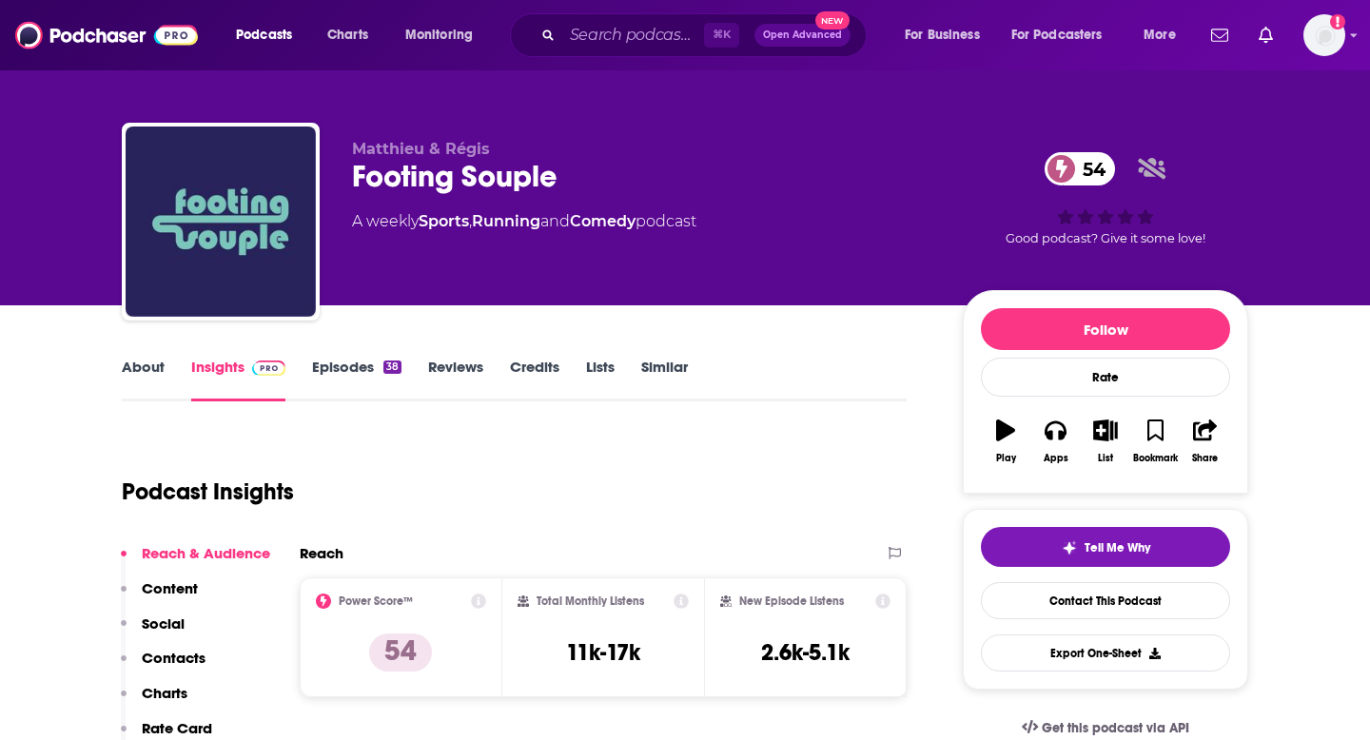
scroll to position [1, 0]
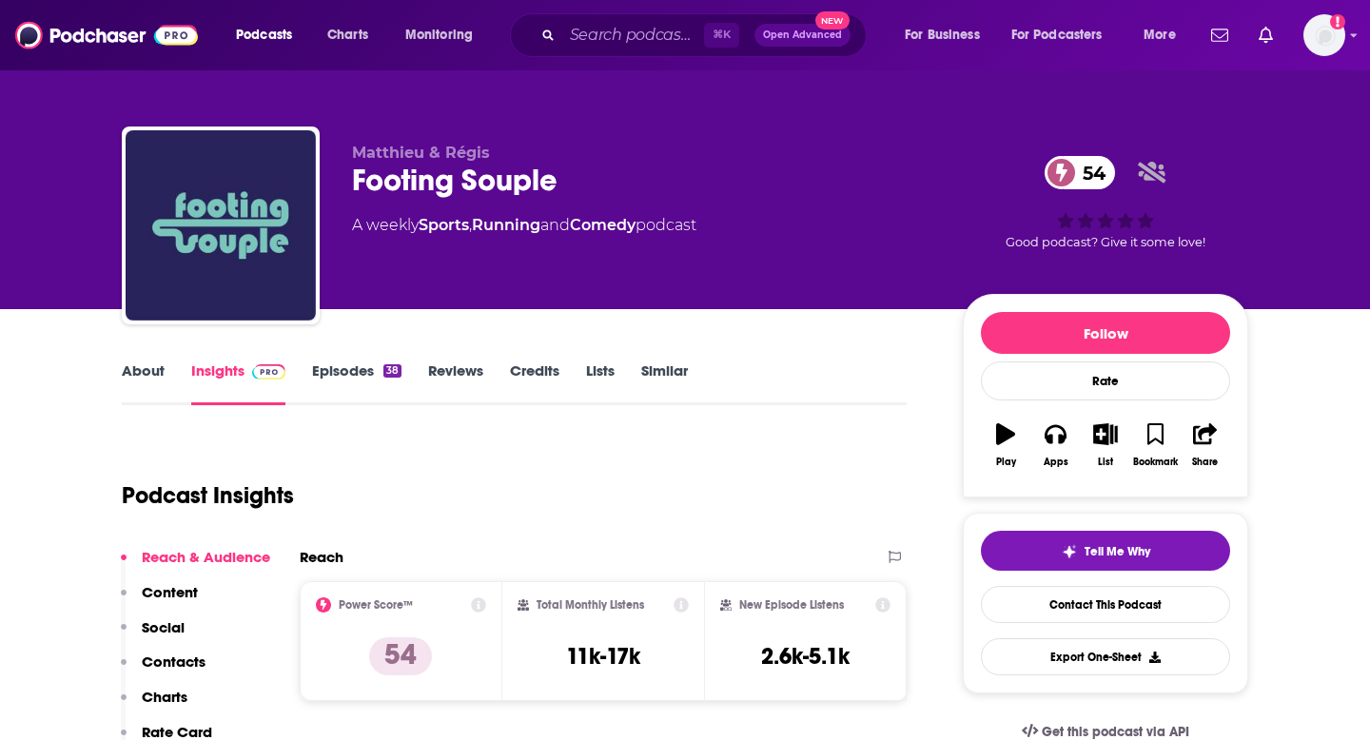
click at [354, 376] on link "Episodes 38" at bounding box center [356, 383] width 89 height 44
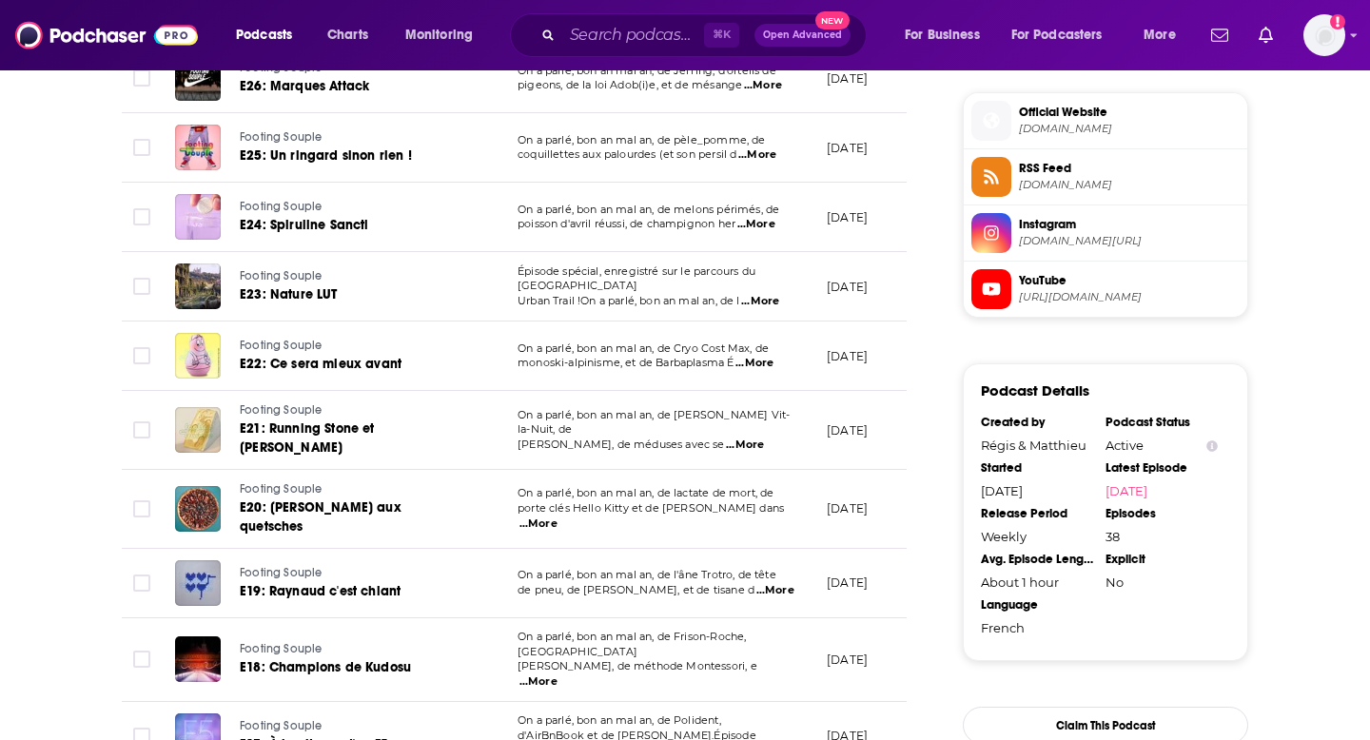
scroll to position [1375, 0]
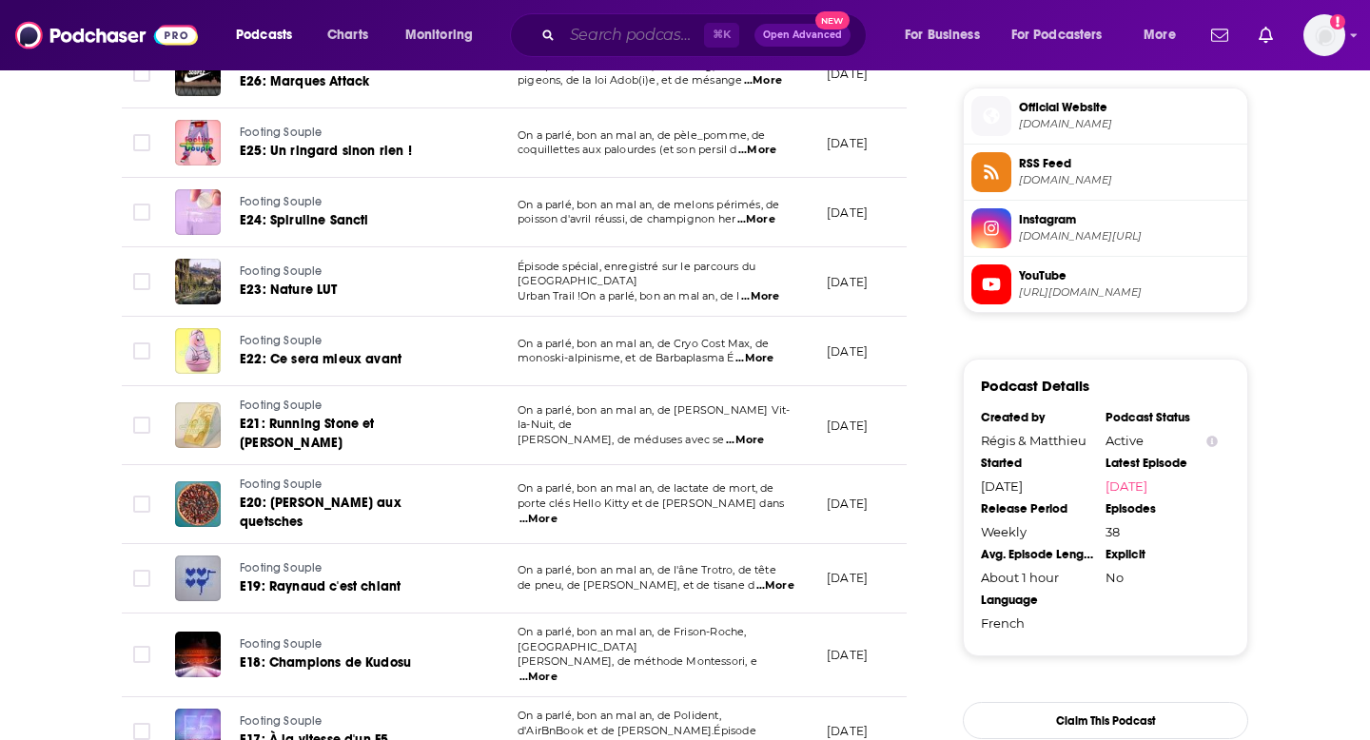
click at [598, 36] on input "Search podcasts, credits, & more..." at bounding box center [633, 35] width 142 height 30
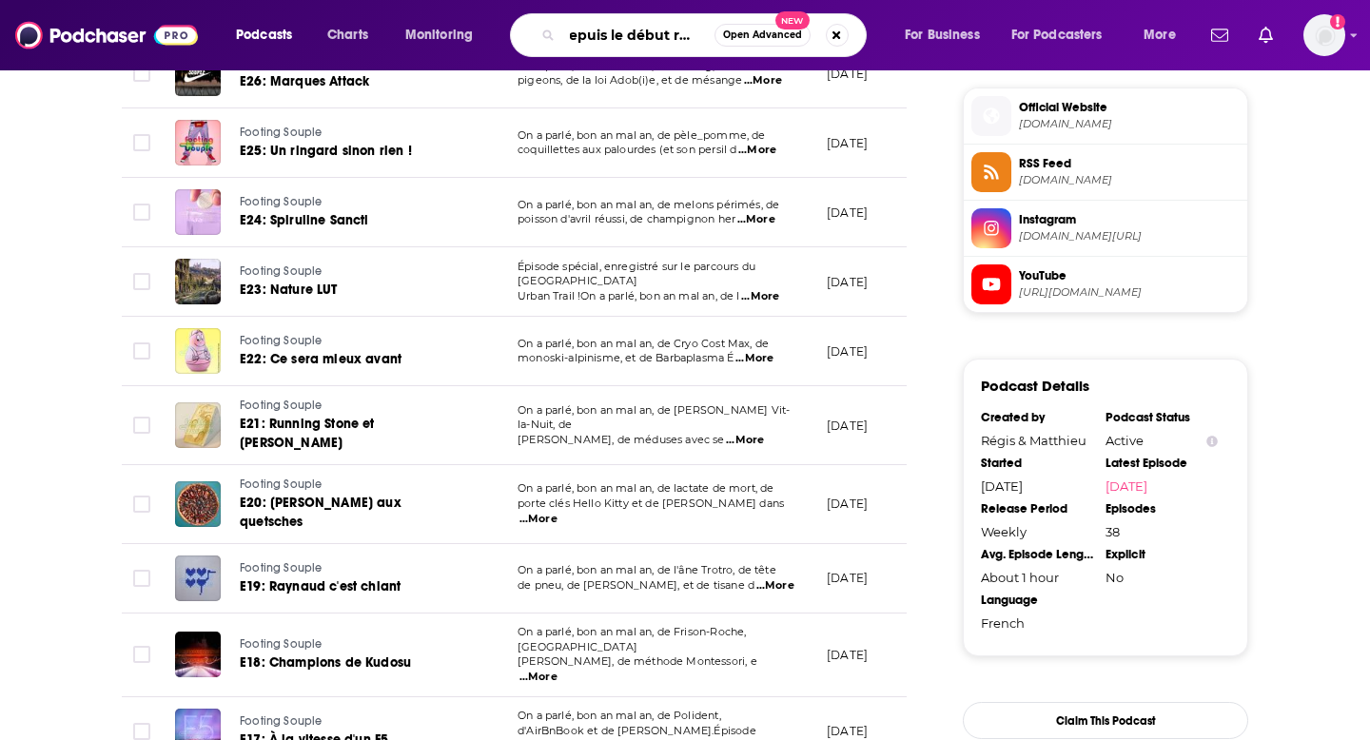
type input "depuis le début rugby"
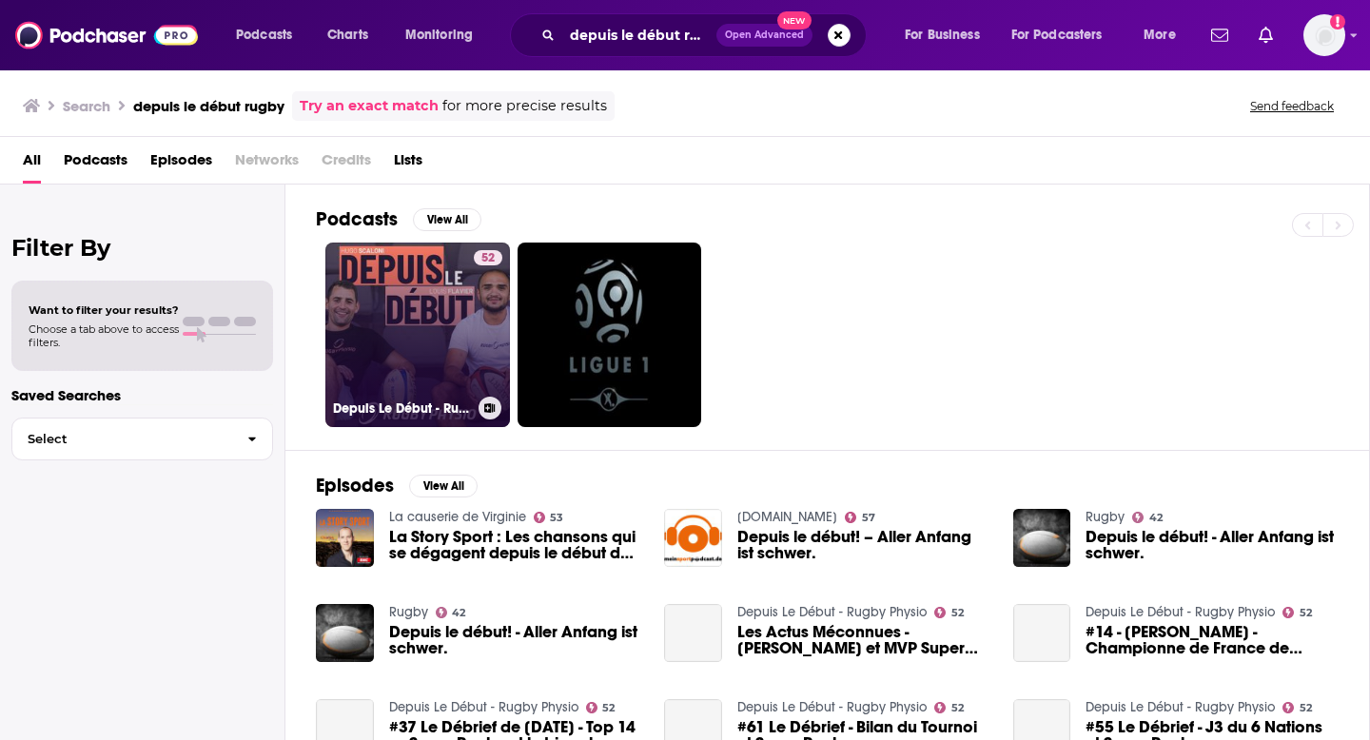
click at [400, 335] on link "52 Depuis Le Début - Rugby Physio" at bounding box center [417, 335] width 185 height 185
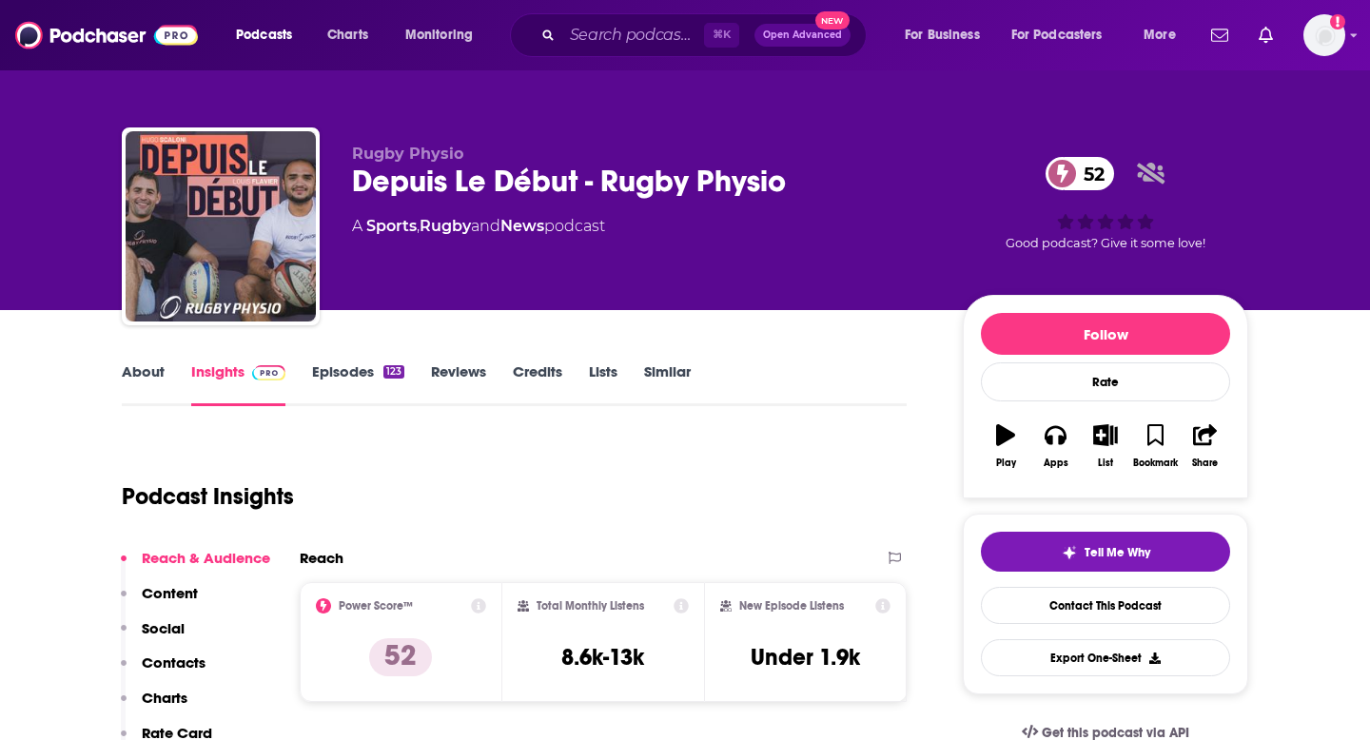
click at [359, 377] on link "Episodes 123" at bounding box center [358, 384] width 92 height 44
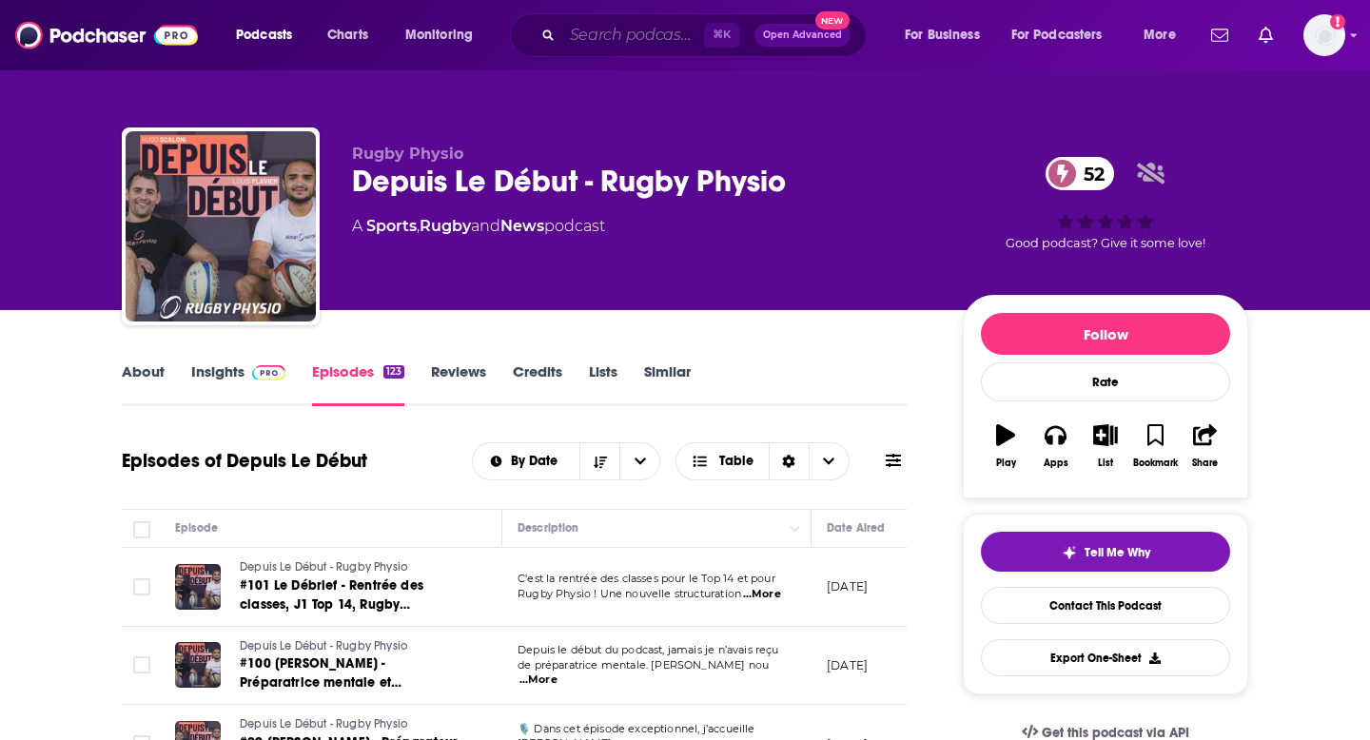
click at [596, 33] on input "Search podcasts, credits, & more..." at bounding box center [633, 35] width 142 height 30
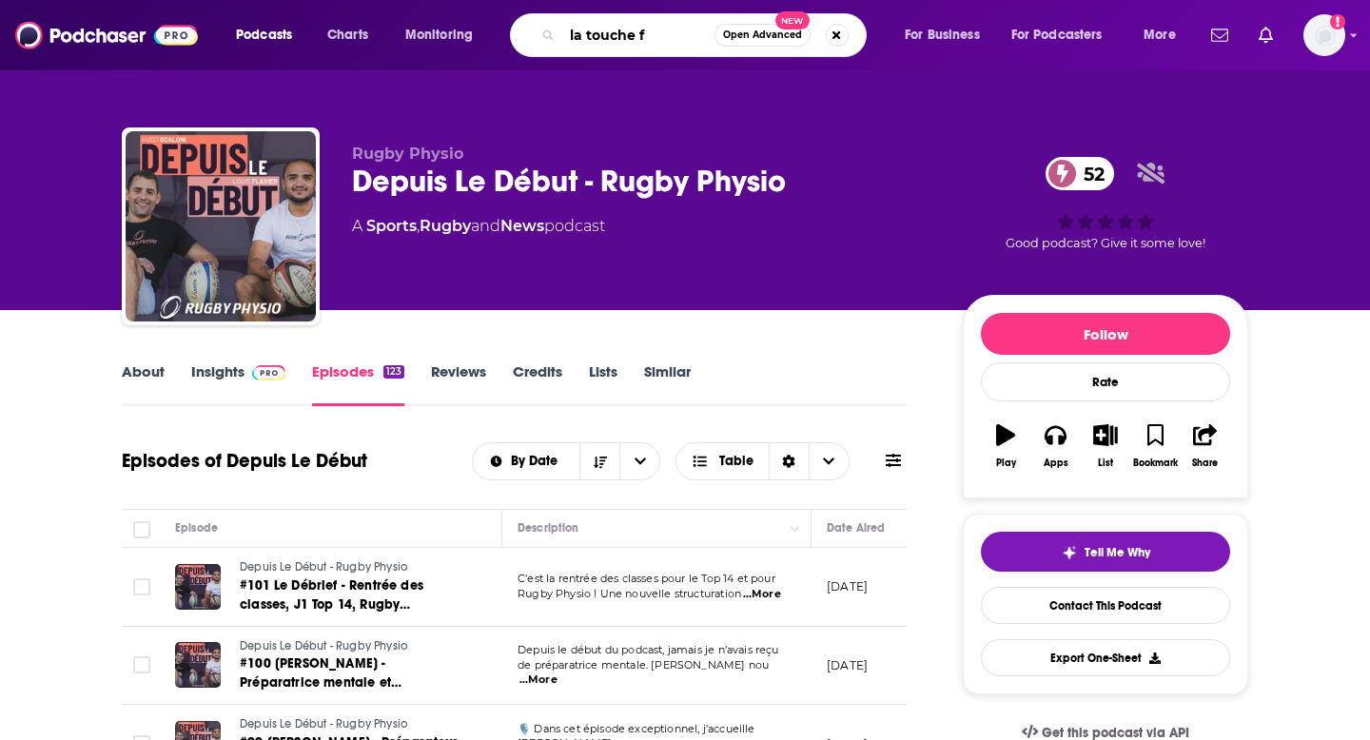
type input "la touche f1"
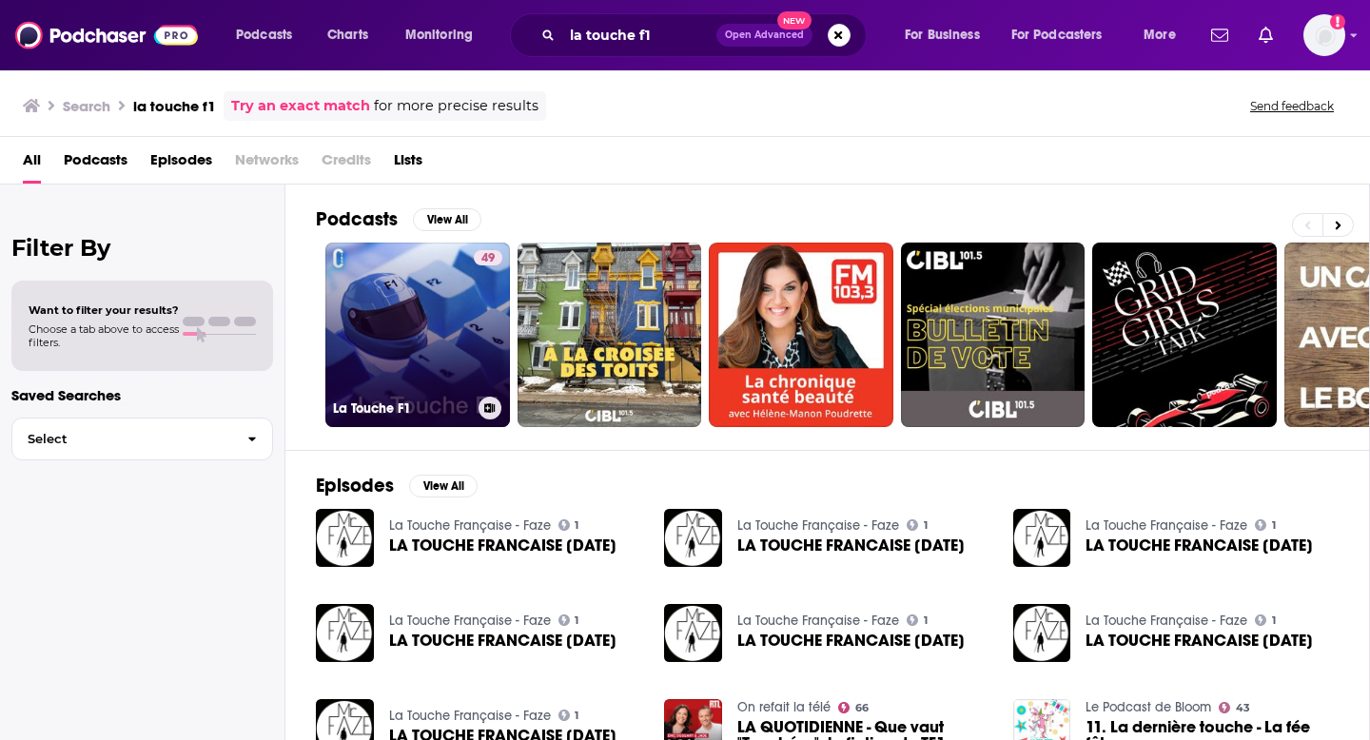
click at [460, 299] on link "49 La Touche F1" at bounding box center [417, 335] width 185 height 185
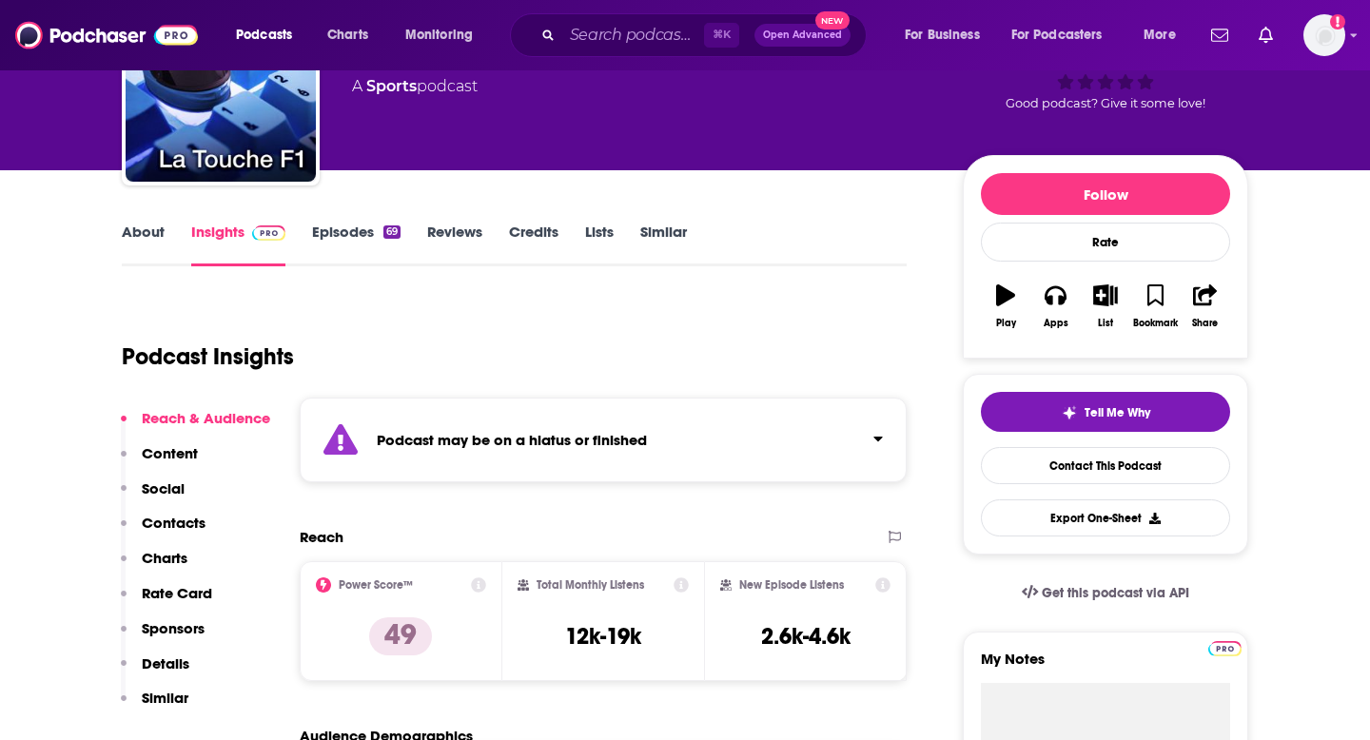
scroll to position [141, 0]
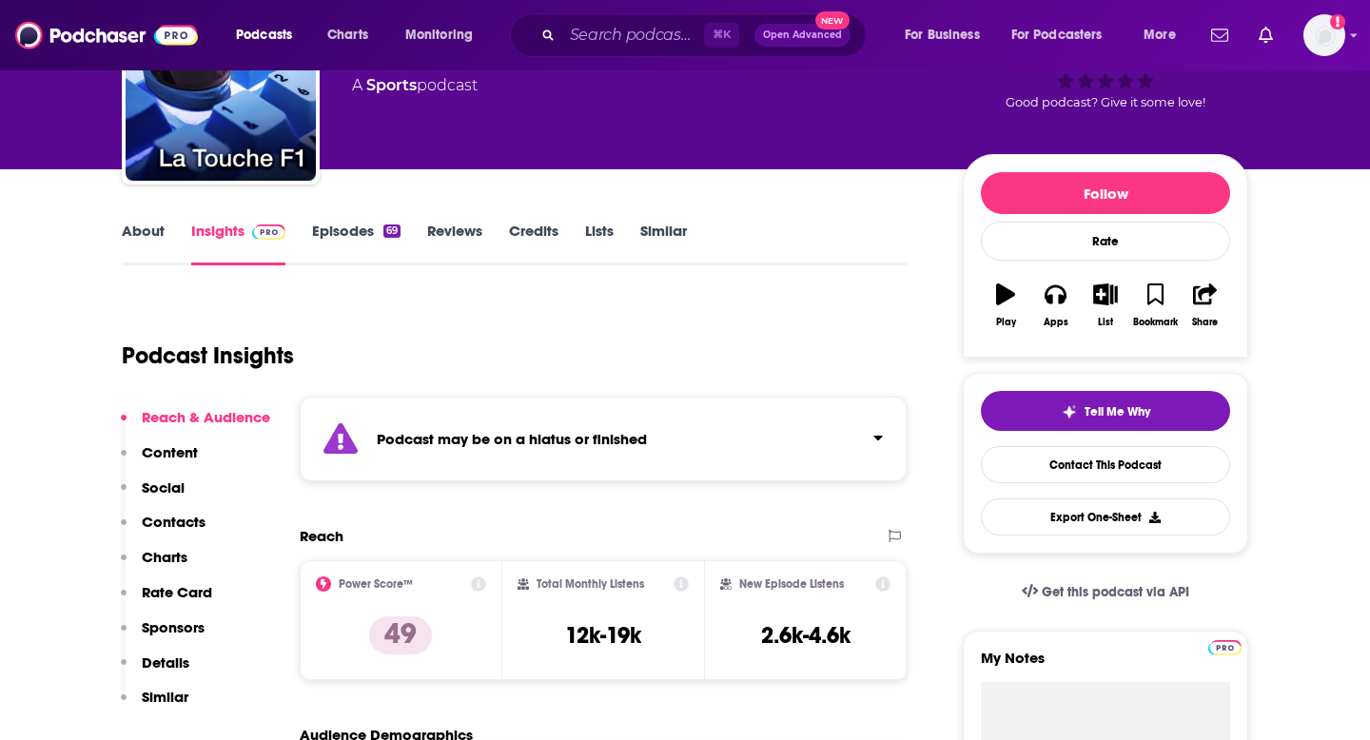
click at [363, 235] on link "Episodes 69" at bounding box center [356, 244] width 88 height 44
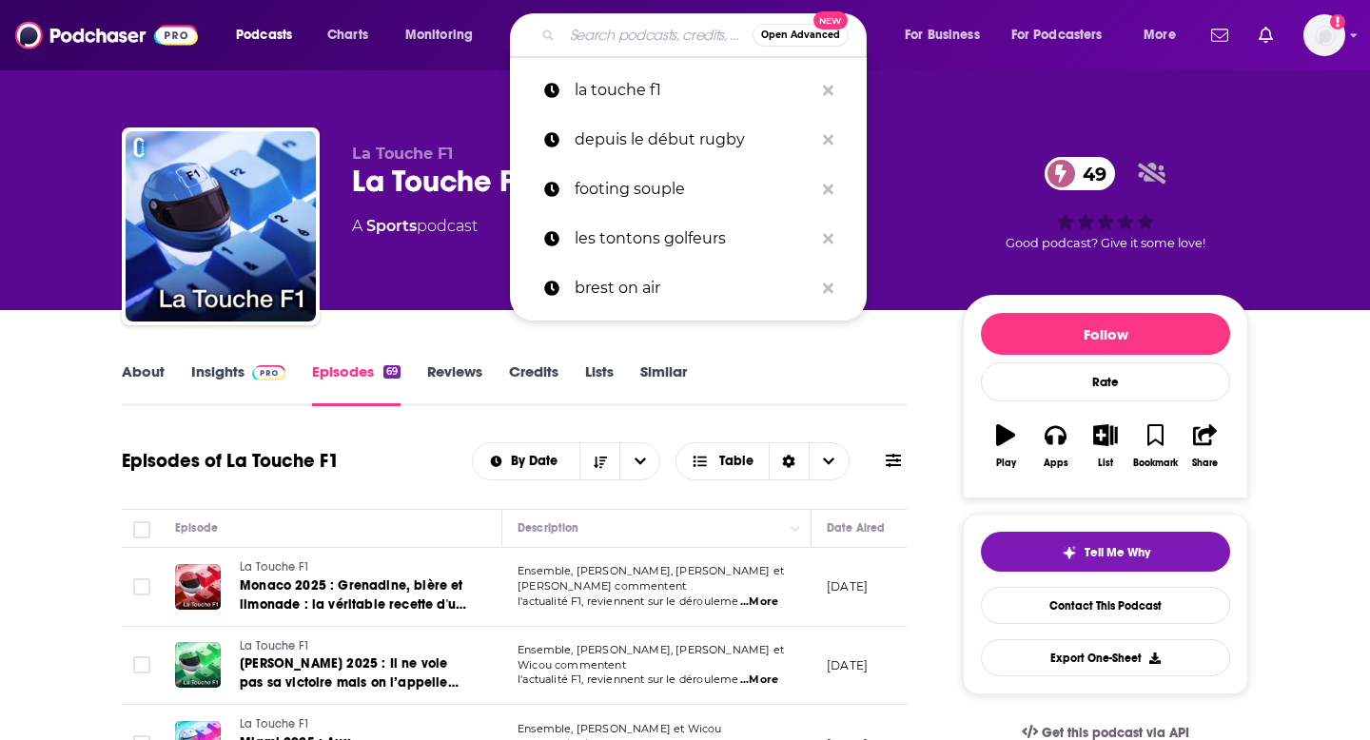
click at [642, 35] on input "Search podcasts, credits, & more..." at bounding box center [657, 35] width 190 height 30
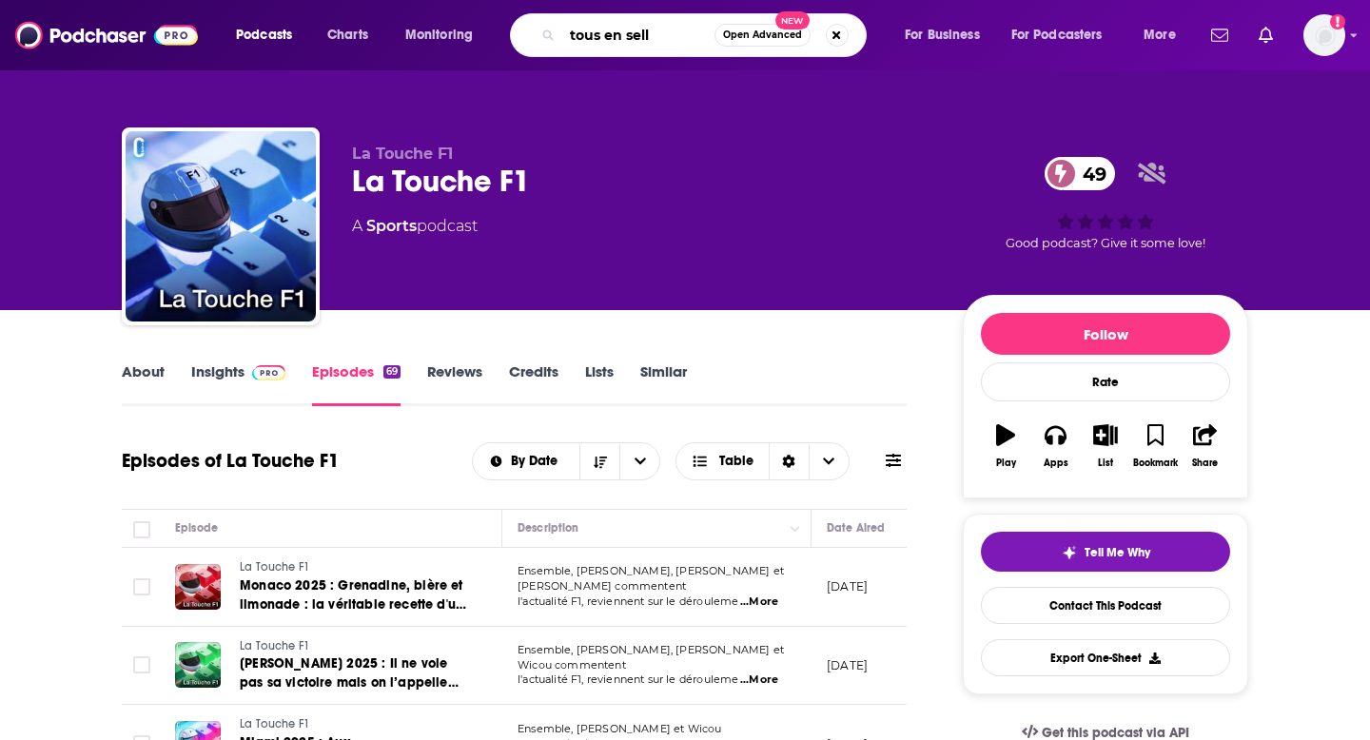
type input "tous en selle"
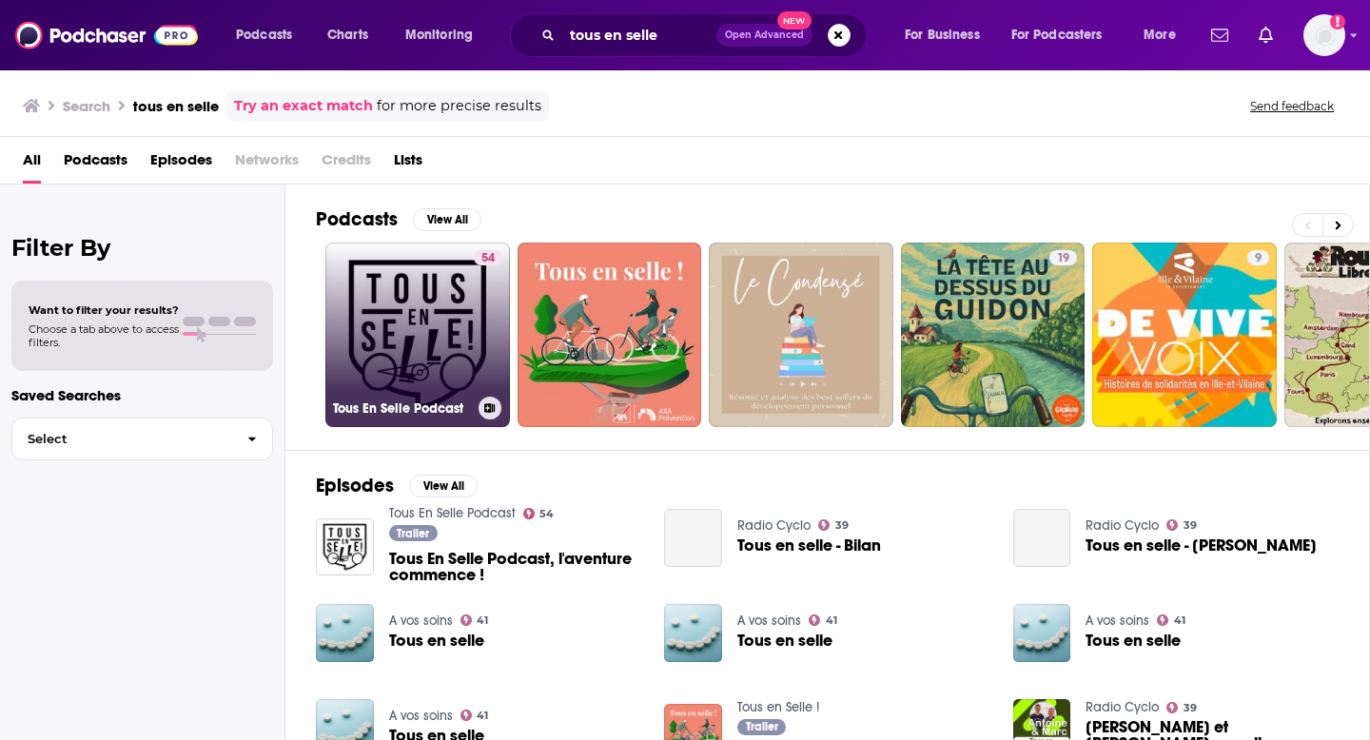
click at [453, 317] on link "54 Tous En Selle Podcast" at bounding box center [417, 335] width 185 height 185
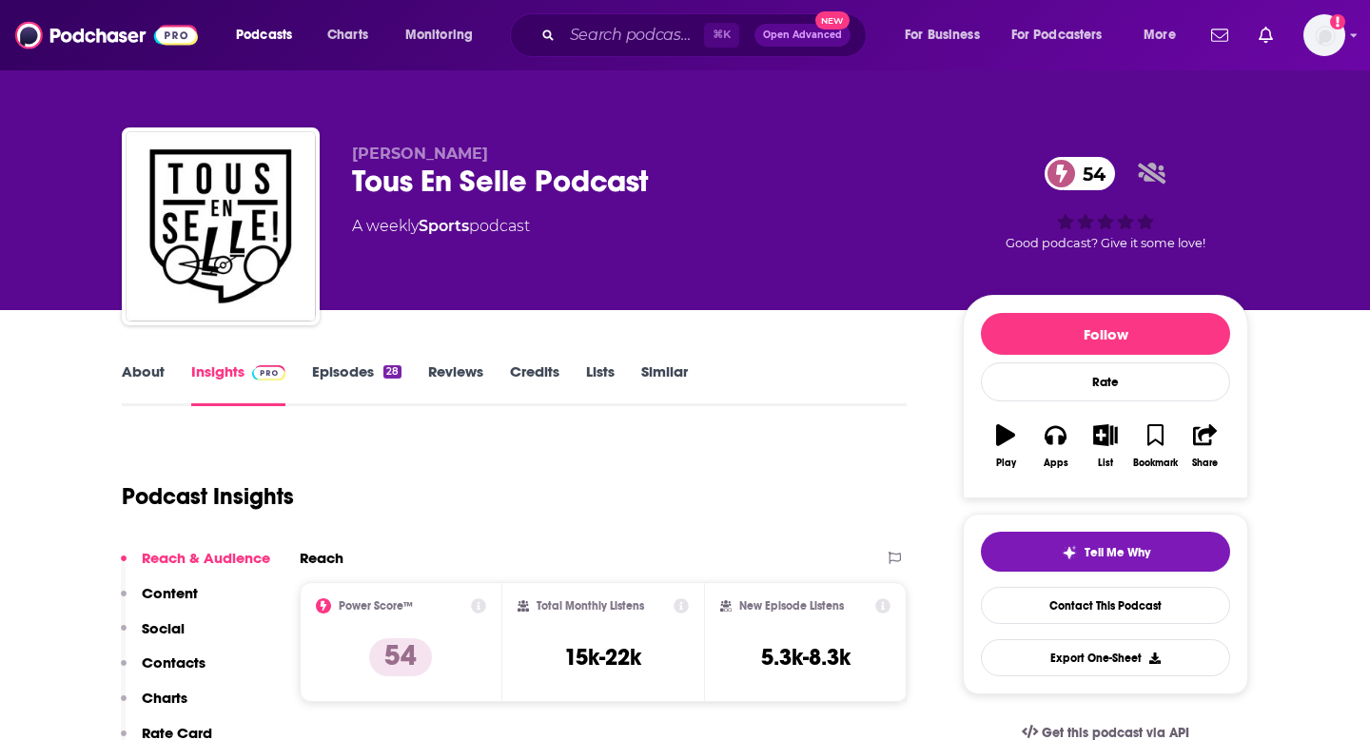
click at [347, 376] on link "Episodes 28" at bounding box center [356, 384] width 89 height 44
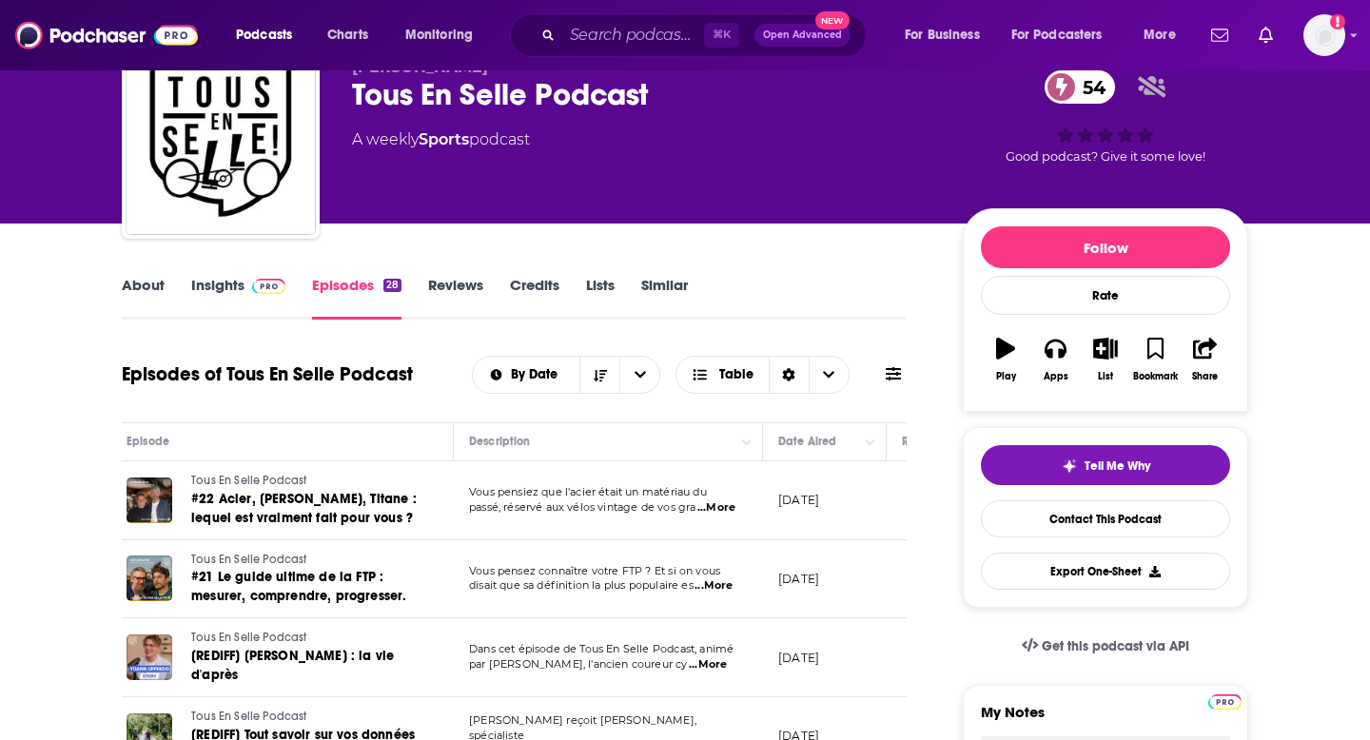
scroll to position [85, 0]
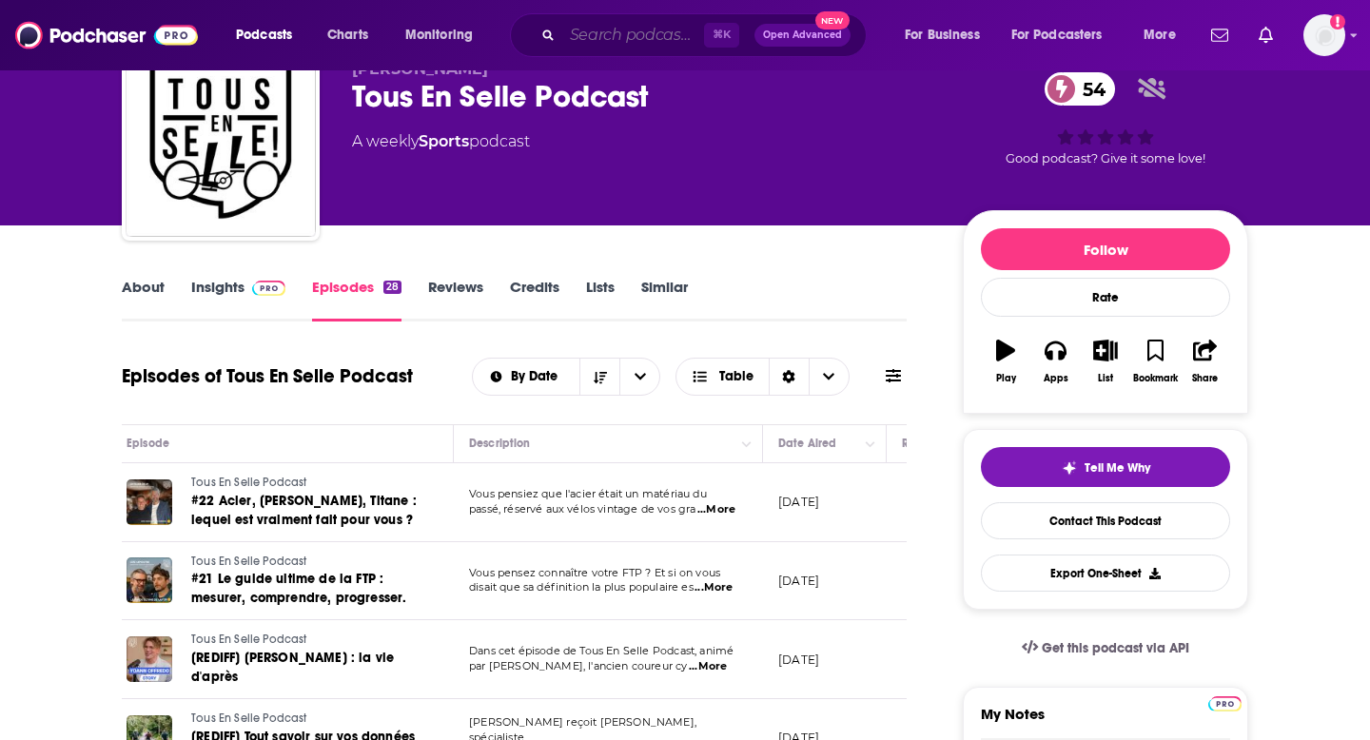
click at [592, 36] on input "Search podcasts, credits, & more..." at bounding box center [633, 35] width 142 height 30
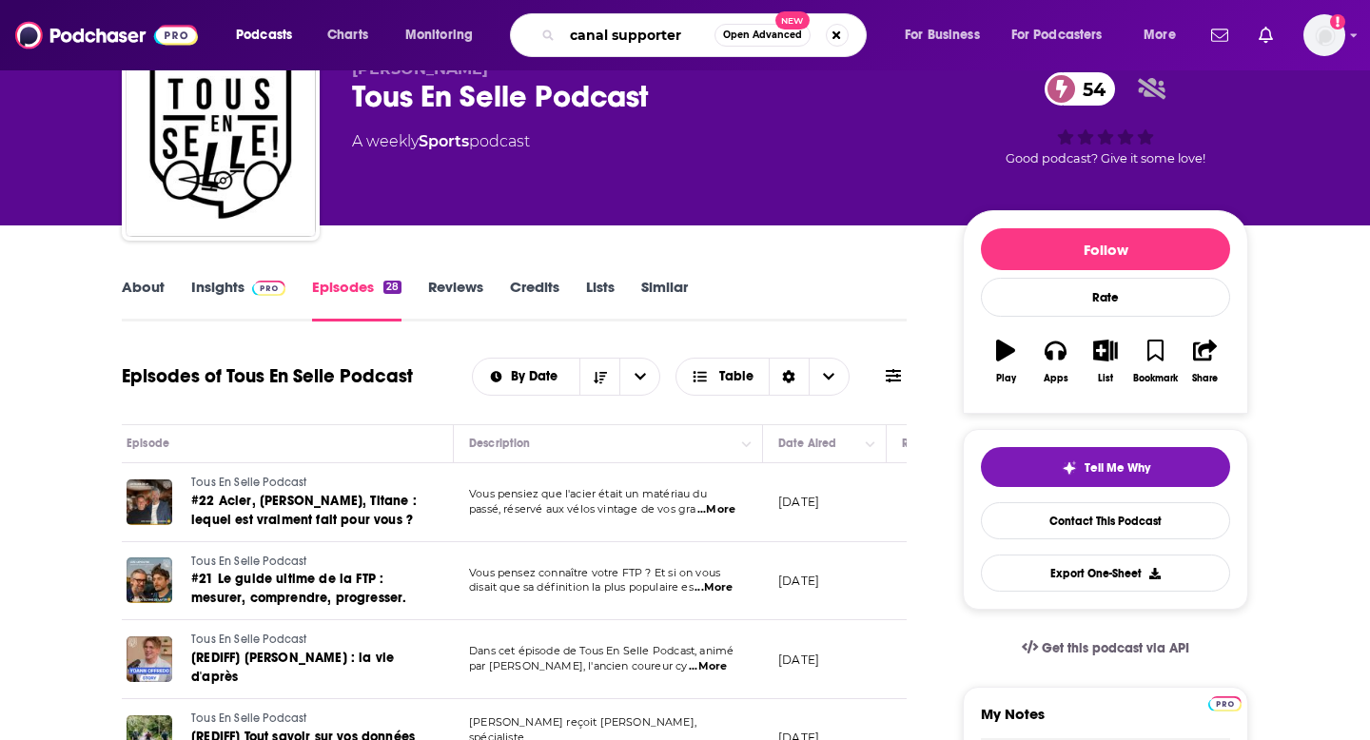
type input "canal supporters"
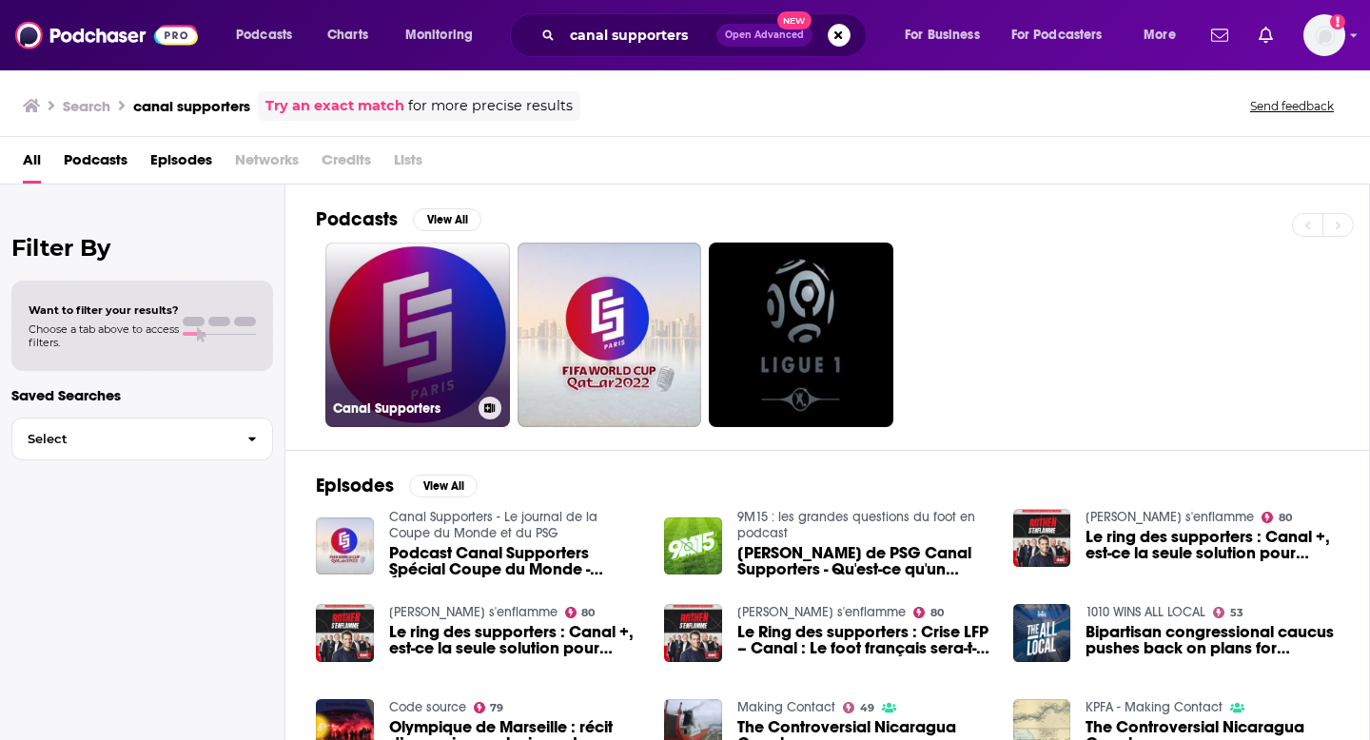
click at [448, 317] on link "Canal Supporters" at bounding box center [417, 335] width 185 height 185
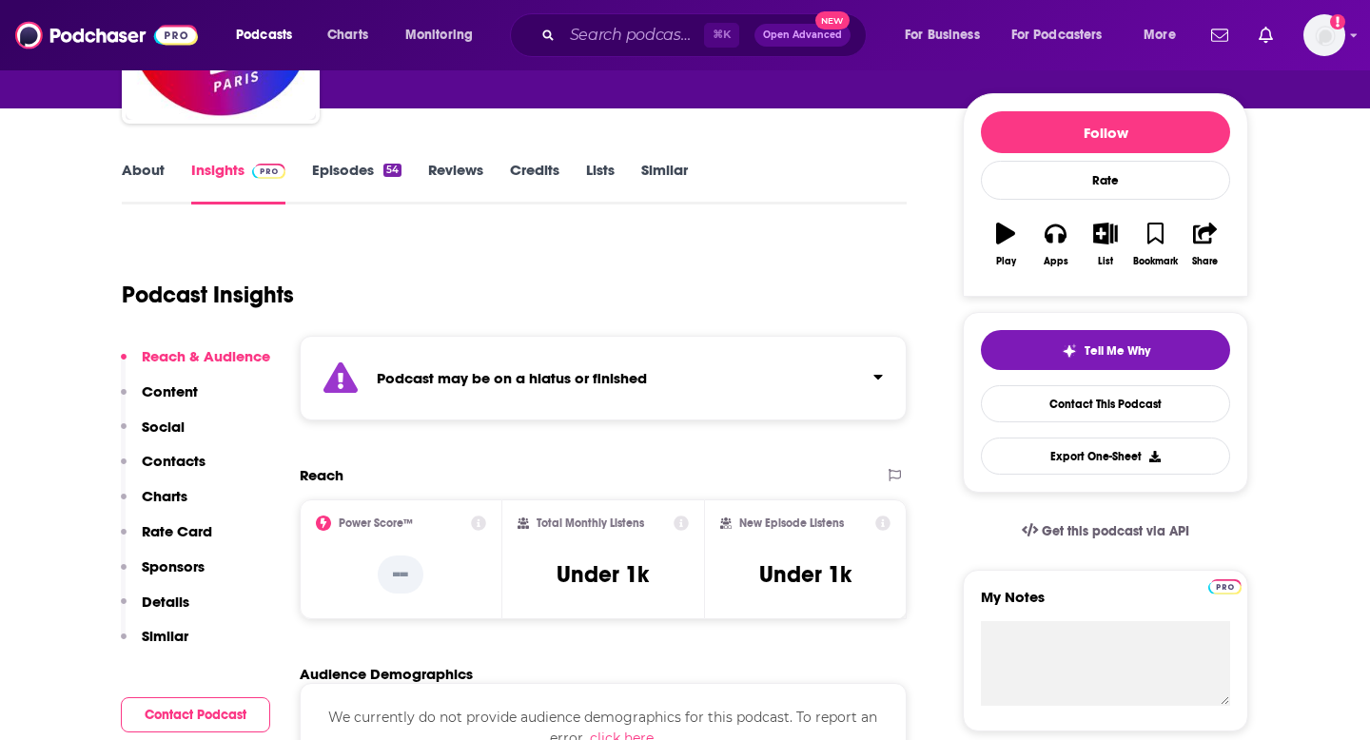
scroll to position [204, 0]
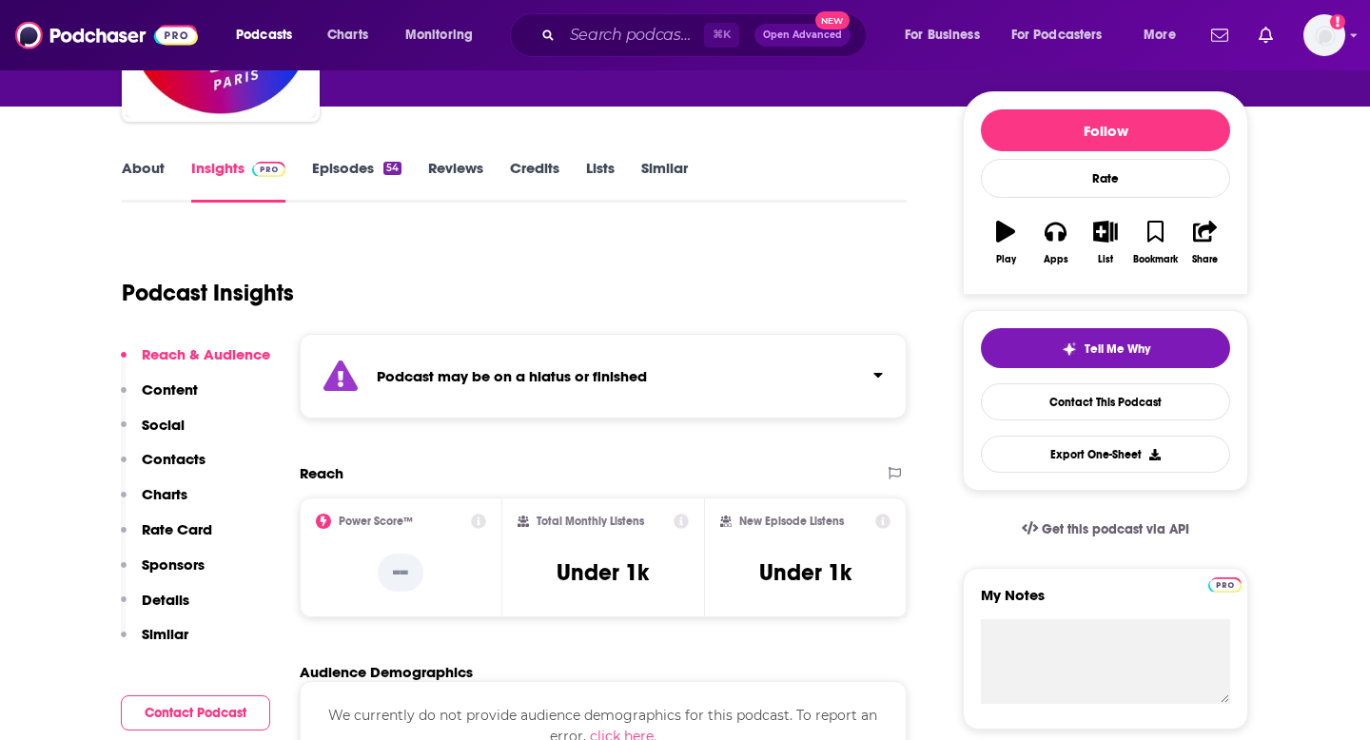
click at [321, 171] on link "Episodes 54" at bounding box center [356, 181] width 89 height 44
